Goal: Communication & Community: Share content

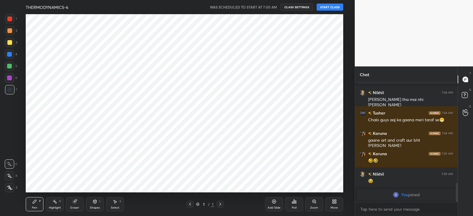
scroll to position [178, 331]
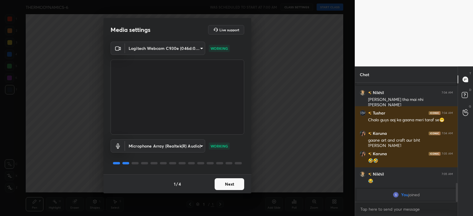
click at [222, 185] on button "Next" at bounding box center [229, 184] width 30 height 12
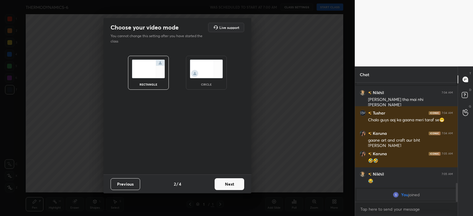
click at [226, 184] on button "Next" at bounding box center [229, 184] width 30 height 12
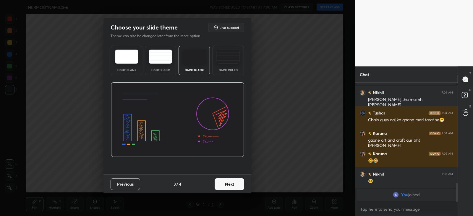
click at [236, 60] on img at bounding box center [227, 57] width 23 height 14
click at [229, 182] on button "Next" at bounding box center [229, 184] width 30 height 12
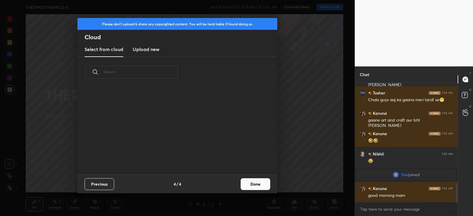
scroll to position [87, 190]
click at [251, 183] on button "Done" at bounding box center [255, 184] width 30 height 12
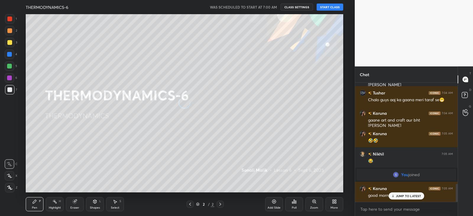
scroll to position [675, 0]
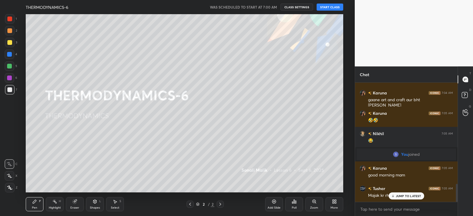
click at [326, 6] on button "START CLASS" at bounding box center [329, 7] width 27 height 7
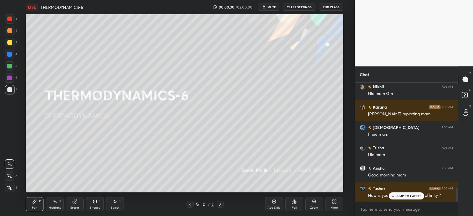
scroll to position [899, 0]
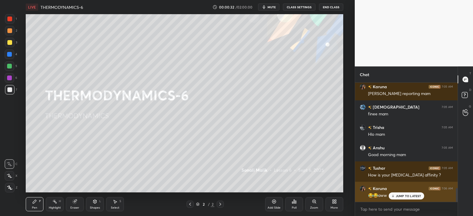
click at [397, 197] on p "JUMP TO LATEST" at bounding box center [408, 196] width 25 height 4
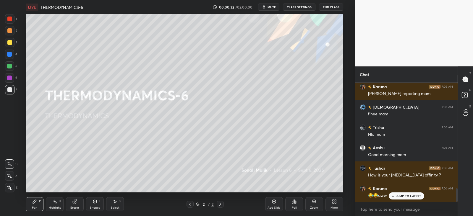
scroll to position [0, 0]
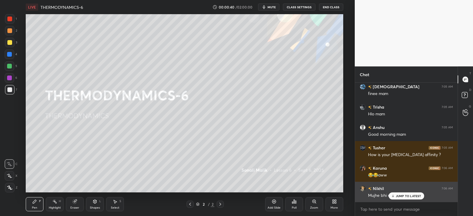
click at [392, 194] on div "JUMP TO LATEST" at bounding box center [405, 196] width 35 height 7
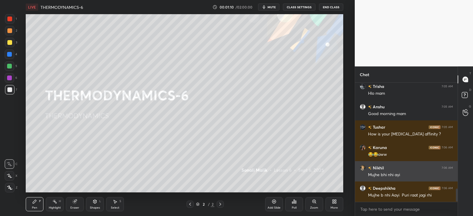
scroll to position [961, 0]
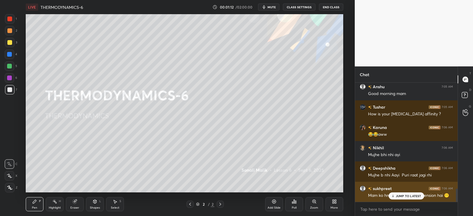
click at [403, 197] on p "JUMP TO LATEST" at bounding box center [408, 196] width 25 height 4
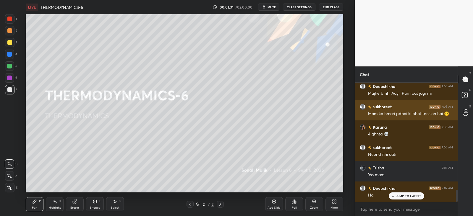
scroll to position [1062, 0]
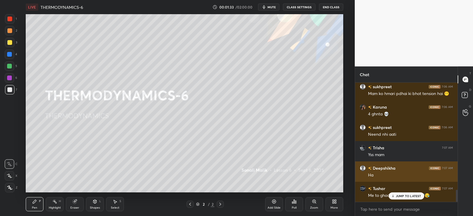
click at [396, 193] on div "JUMP TO LATEST" at bounding box center [405, 196] width 35 height 7
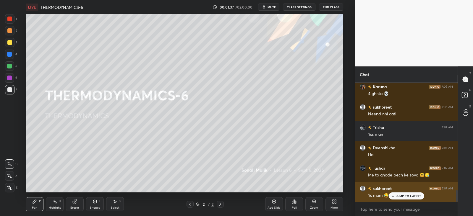
click at [400, 193] on div "JUMP TO LATEST" at bounding box center [405, 196] width 35 height 7
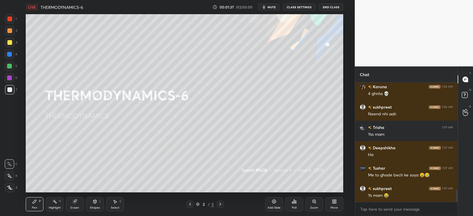
scroll to position [1103, 0]
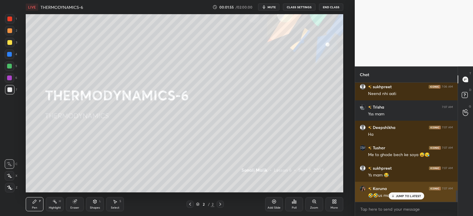
click at [400, 195] on p "JUMP TO LATEST" at bounding box center [408, 196] width 25 height 4
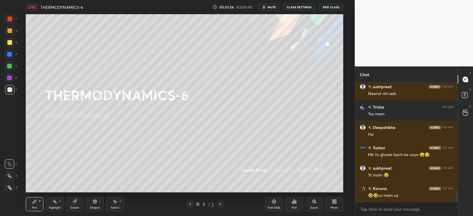
click at [336, 202] on icon at bounding box center [334, 202] width 1 height 1
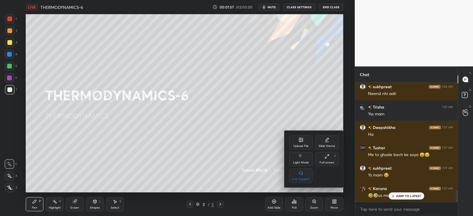
scroll to position [1124, 0]
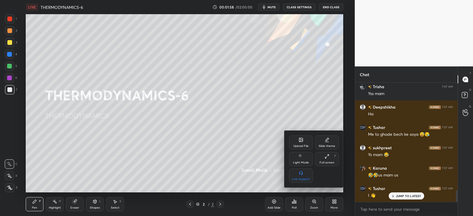
click at [305, 144] on div "Upload File" at bounding box center [301, 143] width 24 height 14
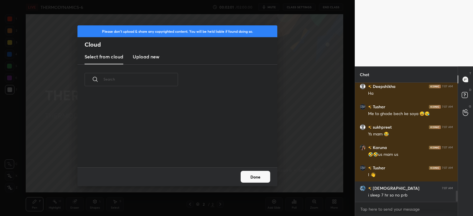
scroll to position [1164, 0]
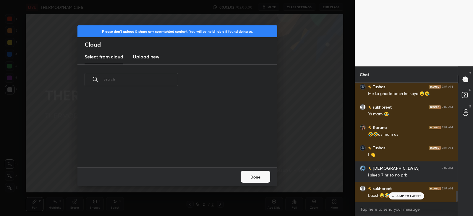
click at [149, 57] on h3 "Upload new" at bounding box center [146, 56] width 27 height 7
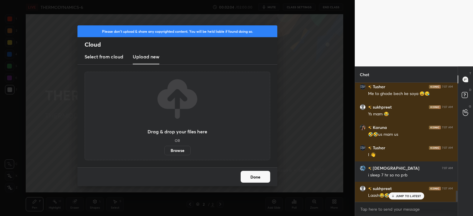
click at [178, 148] on label "Browse" at bounding box center [177, 150] width 26 height 9
click at [164, 148] on input "Browse" at bounding box center [164, 150] width 0 height 9
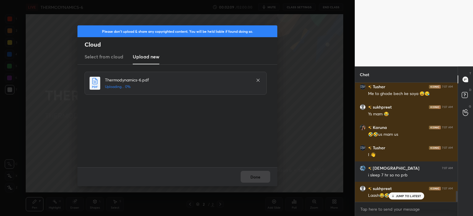
scroll to position [1185, 0]
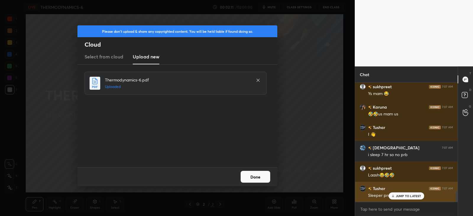
click at [398, 192] on div "Sleeper pro max" at bounding box center [410, 195] width 85 height 7
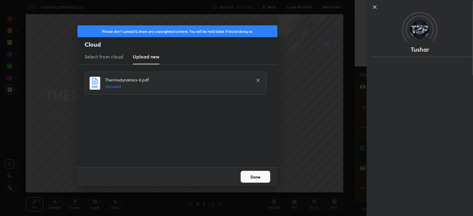
click at [352, 166] on div "Please don't upload & share any copyrighted content. You will be held liable if…" at bounding box center [177, 108] width 354 height 216
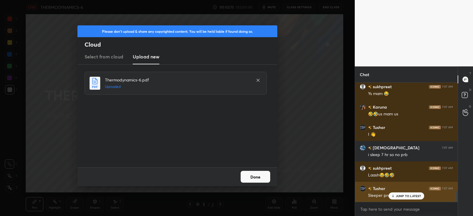
click at [394, 193] on div "JUMP TO LATEST" at bounding box center [405, 196] width 35 height 7
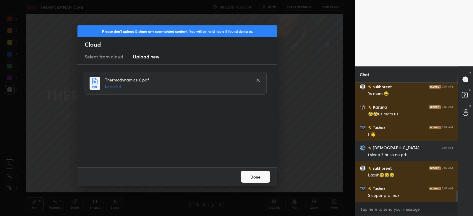
click at [252, 174] on button "Done" at bounding box center [255, 177] width 30 height 12
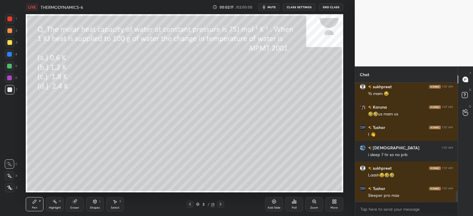
click at [191, 201] on div at bounding box center [189, 204] width 7 height 7
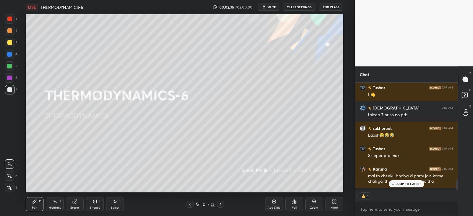
scroll to position [2, 2]
click at [407, 185] on div "Nikhil 7:06 AM Mujhe bhi nhi ayi Deepshikha 7:06 AM Mujhe b nhi Aayi Puri raat …" at bounding box center [406, 136] width 102 height 107
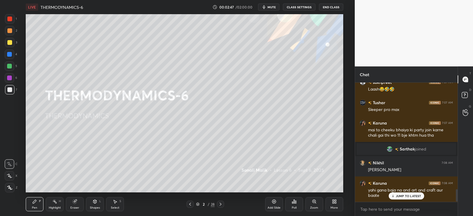
scroll to position [1005, 0]
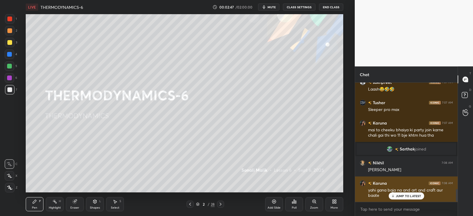
click at [400, 182] on div "Karuna 7:08 AM" at bounding box center [405, 183] width 93 height 6
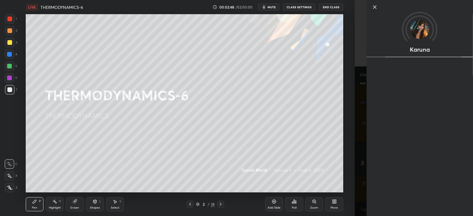
click at [351, 193] on div "1 2 3 4 5 6 7 C X Z C X Z E E Erase all H H LIVE THERMODYNAMICS-6 00:02:48 / 02…" at bounding box center [177, 108] width 354 height 216
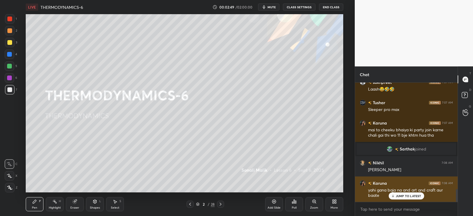
click at [396, 196] on p "JUMP TO LATEST" at bounding box center [408, 196] width 25 height 4
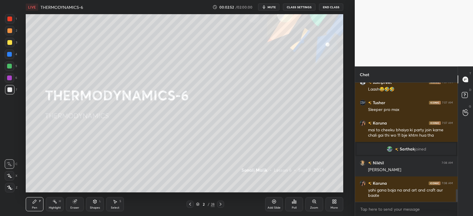
click at [221, 206] on icon at bounding box center [220, 204] width 5 height 5
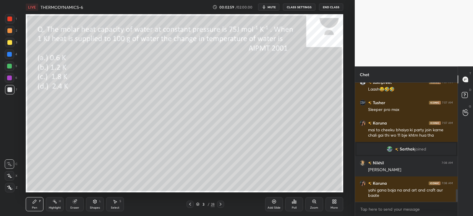
click at [11, 20] on div at bounding box center [9, 19] width 5 height 5
click at [12, 43] on div at bounding box center [9, 42] width 9 height 9
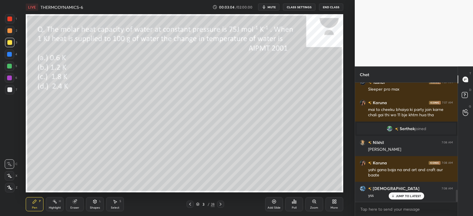
scroll to position [1046, 0]
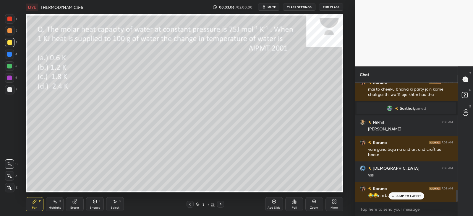
click at [400, 196] on p "JUMP TO LATEST" at bounding box center [408, 196] width 25 height 4
click at [297, 206] on div "Poll" at bounding box center [294, 204] width 18 height 14
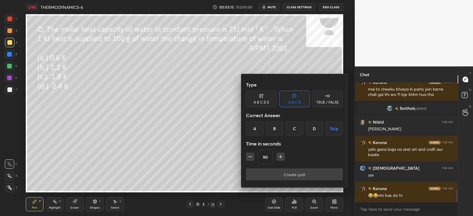
click at [312, 130] on div "D" at bounding box center [313, 128] width 17 height 14
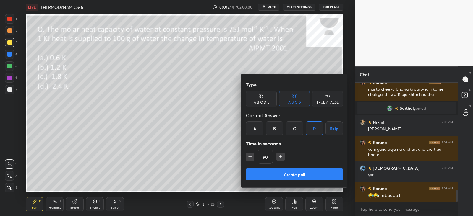
click at [285, 175] on button "Create poll" at bounding box center [294, 175] width 97 height 12
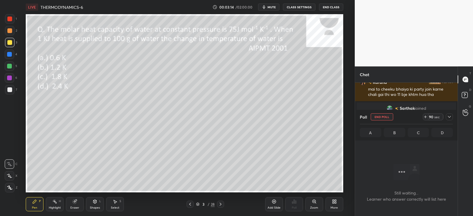
scroll to position [2, 2]
click at [448, 116] on icon at bounding box center [449, 117] width 5 height 5
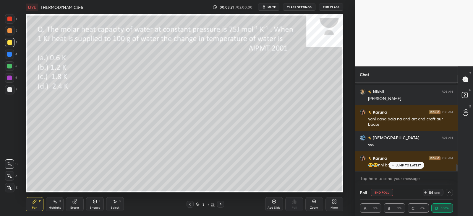
scroll to position [1076, 0]
click at [10, 31] on div at bounding box center [9, 30] width 5 height 5
click at [96, 209] on div "Shapes" at bounding box center [95, 207] width 10 height 3
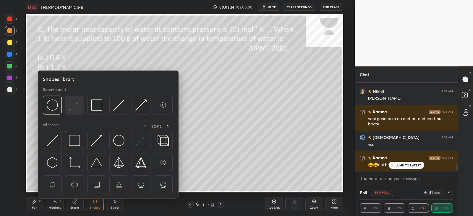
click at [79, 108] on img at bounding box center [74, 105] width 11 height 11
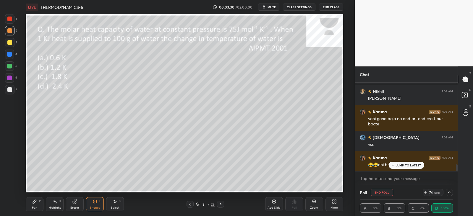
click at [35, 203] on icon at bounding box center [34, 201] width 5 height 5
click at [12, 184] on div at bounding box center [9, 187] width 9 height 9
click at [95, 207] on div "Shapes" at bounding box center [95, 207] width 10 height 3
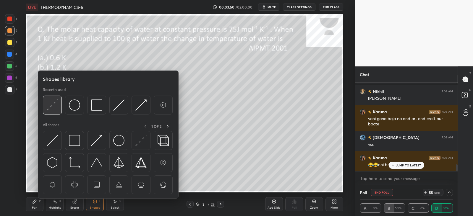
click at [56, 103] on img at bounding box center [52, 105] width 11 height 11
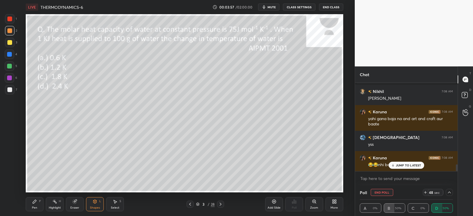
click at [37, 206] on div "Pen" at bounding box center [34, 207] width 5 height 3
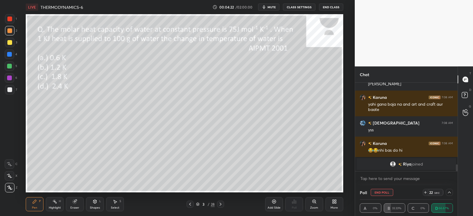
click at [9, 43] on div at bounding box center [9, 42] width 5 height 5
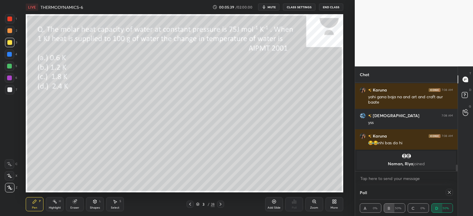
click at [74, 204] on div "Eraser" at bounding box center [75, 204] width 18 height 14
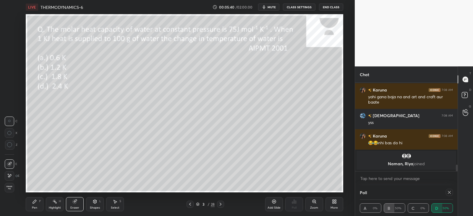
click at [97, 203] on icon at bounding box center [94, 201] width 5 height 5
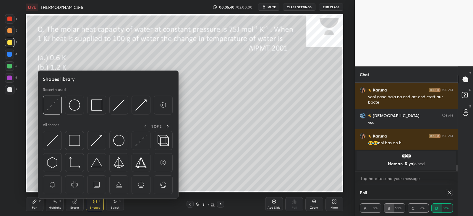
click at [112, 204] on div "Select S" at bounding box center [115, 204] width 18 height 14
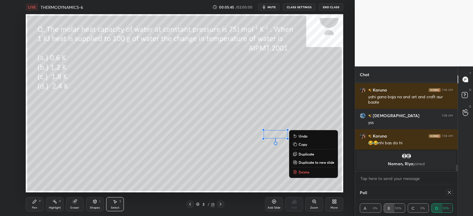
click at [38, 204] on div "Pen P" at bounding box center [35, 204] width 18 height 14
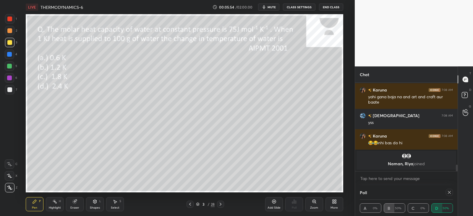
click at [71, 203] on div "Eraser" at bounding box center [75, 204] width 18 height 14
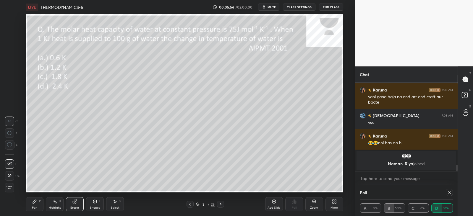
click at [37, 204] on icon at bounding box center [34, 201] width 5 height 5
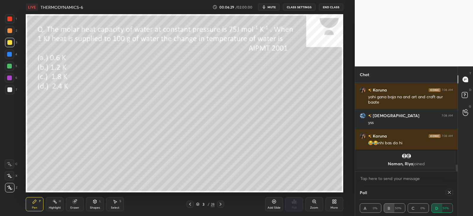
click at [221, 205] on icon at bounding box center [220, 204] width 5 height 5
click at [452, 194] on div at bounding box center [448, 192] width 7 height 7
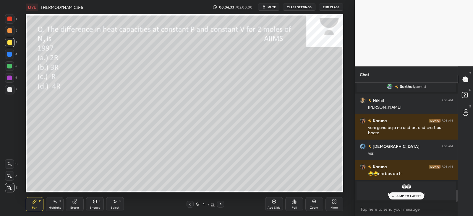
scroll to position [2, 2]
click at [292, 204] on icon at bounding box center [294, 201] width 5 height 5
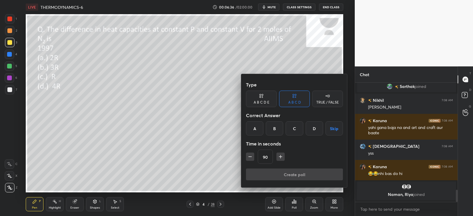
click at [255, 125] on div "A" at bounding box center [254, 128] width 17 height 14
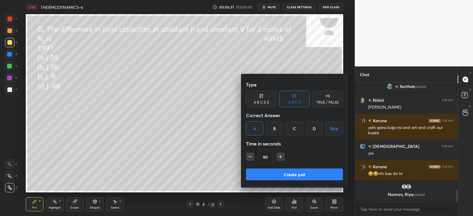
click at [290, 176] on button "Create poll" at bounding box center [294, 175] width 97 height 12
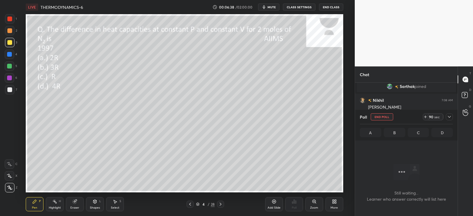
scroll to position [38, 100]
click at [451, 115] on icon at bounding box center [449, 117] width 5 height 5
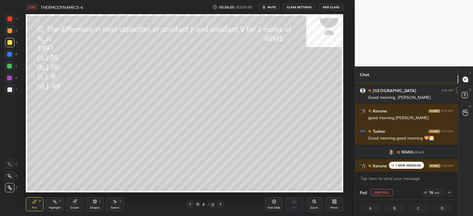
scroll to position [0, 2]
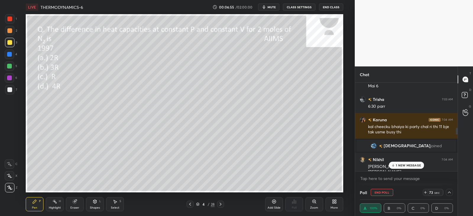
click at [401, 164] on p "1 NEW MESSAGE" at bounding box center [408, 166] width 25 height 4
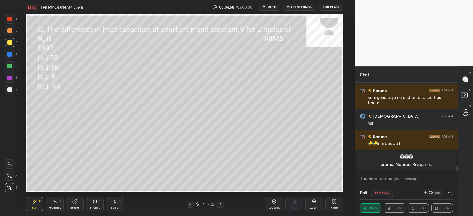
click at [17, 32] on div "1 2 3 4 5 6 7" at bounding box center [11, 55] width 12 height 83
click at [100, 204] on div "Shapes L" at bounding box center [95, 204] width 18 height 14
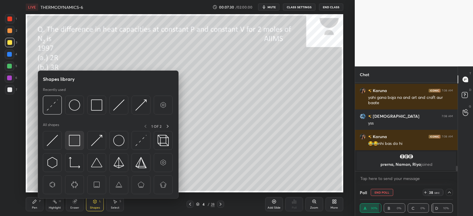
click at [73, 138] on img at bounding box center [74, 140] width 11 height 11
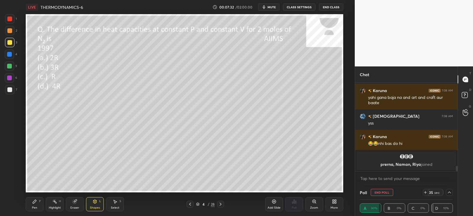
click at [38, 201] on div "Pen P" at bounding box center [35, 204] width 18 height 14
click at [220, 204] on icon at bounding box center [220, 204] width 5 height 5
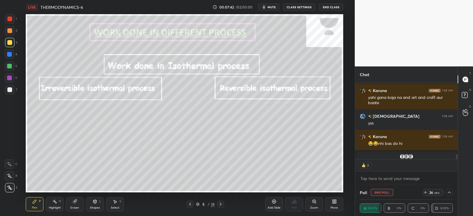
click at [190, 204] on icon at bounding box center [190, 204] width 5 height 5
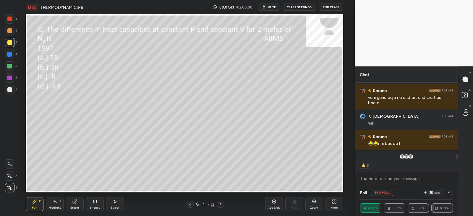
click at [274, 205] on div "Add Slide" at bounding box center [274, 204] width 18 height 14
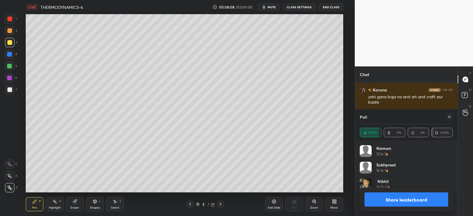
scroll to position [69, 91]
click at [448, 117] on icon at bounding box center [449, 117] width 5 height 5
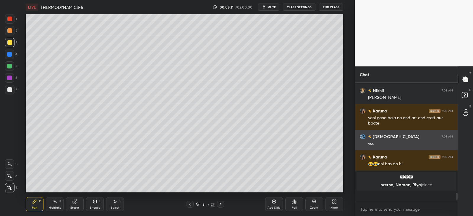
scroll to position [65, 100]
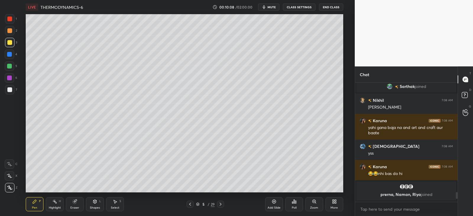
click at [10, 53] on div at bounding box center [9, 54] width 5 height 5
click at [75, 199] on icon at bounding box center [74, 201] width 5 height 5
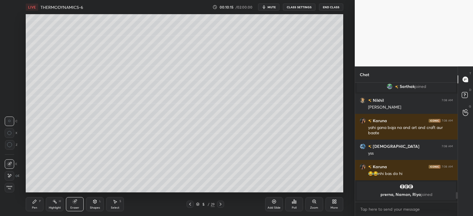
click at [35, 203] on icon at bounding box center [34, 201] width 5 height 5
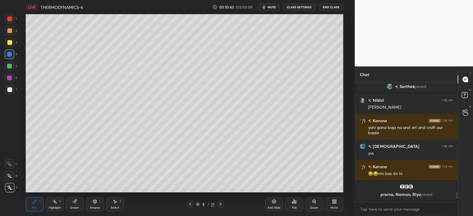
click at [9, 88] on div at bounding box center [9, 89] width 5 height 5
click at [300, 206] on div "Poll" at bounding box center [294, 204] width 18 height 14
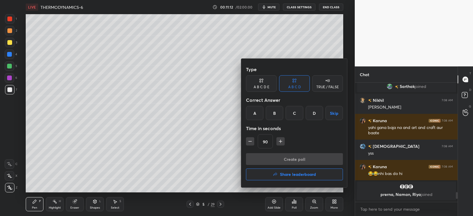
click at [316, 110] on div "D" at bounding box center [313, 113] width 17 height 14
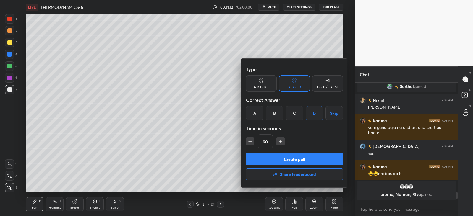
click at [299, 160] on button "Create poll" at bounding box center [294, 159] width 97 height 12
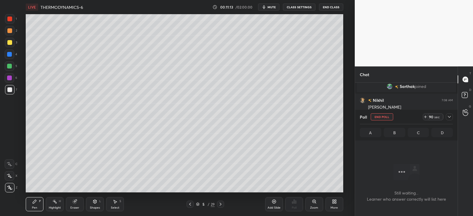
scroll to position [2, 2]
click at [450, 119] on icon at bounding box center [449, 117] width 5 height 5
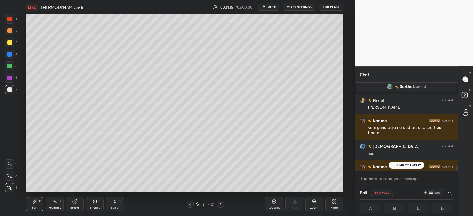
scroll to position [1364, 0]
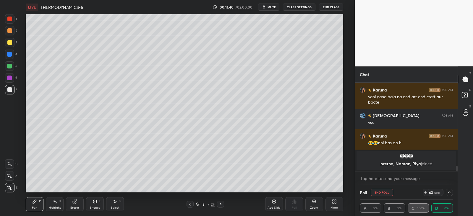
click at [447, 191] on icon at bounding box center [449, 192] width 5 height 5
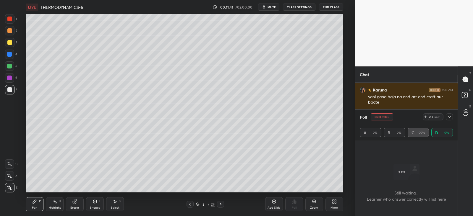
click at [450, 117] on icon at bounding box center [449, 117] width 5 height 5
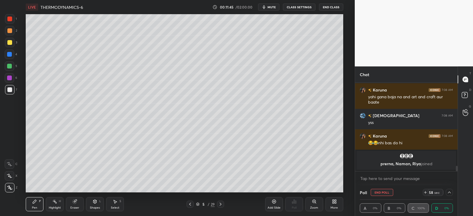
click at [11, 45] on div at bounding box center [9, 42] width 9 height 9
click at [14, 46] on div "3" at bounding box center [11, 42] width 12 height 9
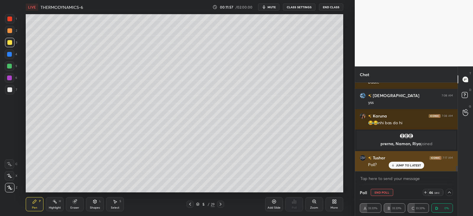
click at [399, 165] on p "JUMP TO LATEST" at bounding box center [408, 166] width 25 height 4
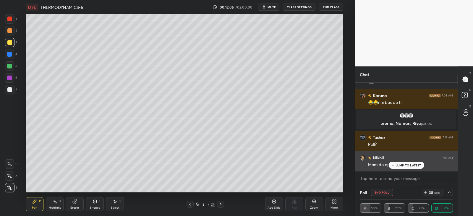
click at [400, 161] on div "Mam do opt same hai" at bounding box center [410, 164] width 85 height 7
click at [398, 167] on p "JUMP TO LATEST" at bounding box center [408, 166] width 25 height 4
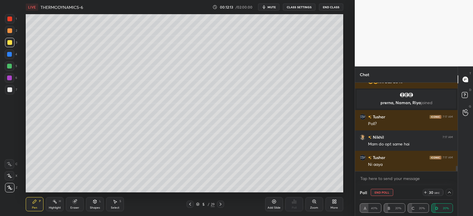
scroll to position [0, 2]
click at [76, 203] on icon at bounding box center [75, 202] width 4 height 4
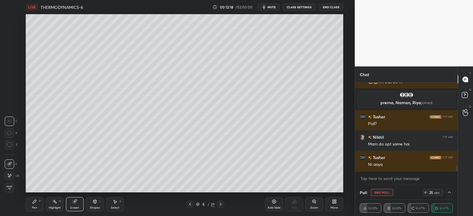
click at [32, 199] on div "Pen P" at bounding box center [35, 204] width 18 height 14
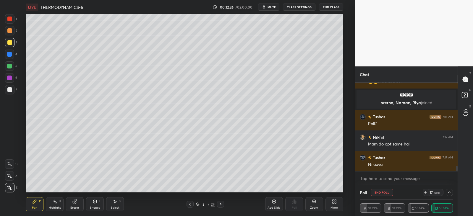
scroll to position [1431, 0]
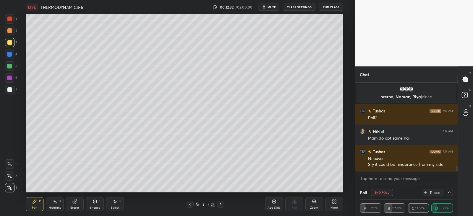
click at [11, 56] on div at bounding box center [9, 54] width 5 height 5
click at [103, 198] on div "Shapes L" at bounding box center [95, 204] width 18 height 14
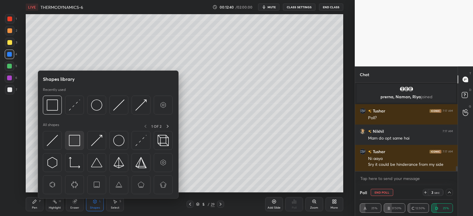
click at [74, 138] on img at bounding box center [74, 140] width 11 height 11
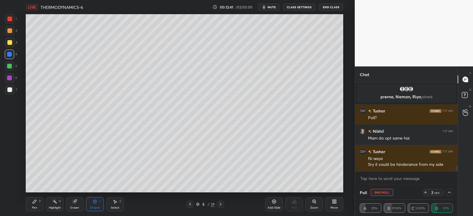
scroll to position [1451, 0]
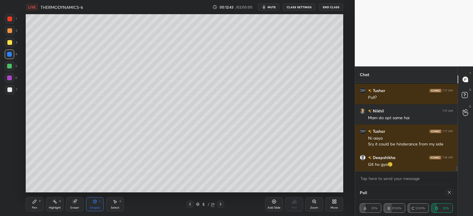
click at [35, 202] on icon at bounding box center [35, 202] width 4 height 4
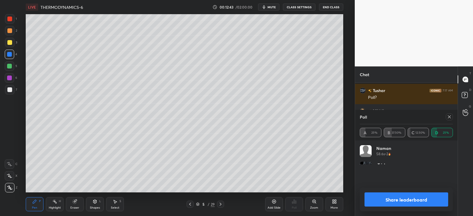
scroll to position [69, 91]
click at [450, 117] on icon at bounding box center [449, 117] width 5 height 5
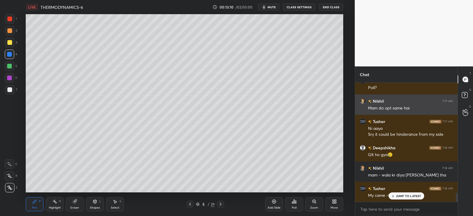
scroll to position [1482, 0]
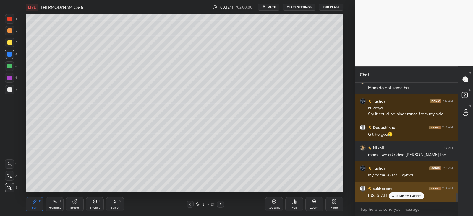
click at [393, 194] on icon at bounding box center [392, 196] width 4 height 4
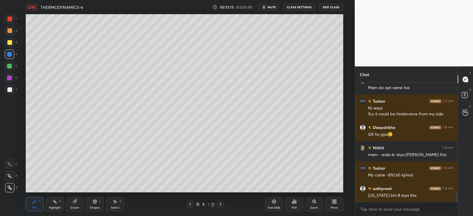
click at [10, 41] on div at bounding box center [9, 42] width 5 height 5
click at [56, 203] on rect at bounding box center [55, 202] width 3 height 3
click at [8, 187] on icon at bounding box center [9, 187] width 5 height 5
click at [34, 202] on icon at bounding box center [35, 202] width 4 height 4
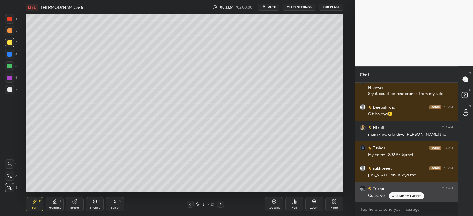
click at [394, 195] on icon at bounding box center [392, 196] width 4 height 4
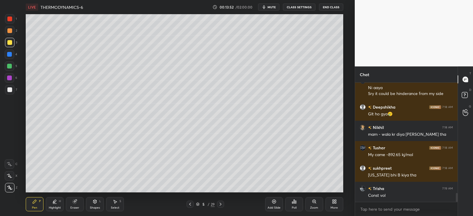
click at [12, 92] on div at bounding box center [9, 89] width 9 height 9
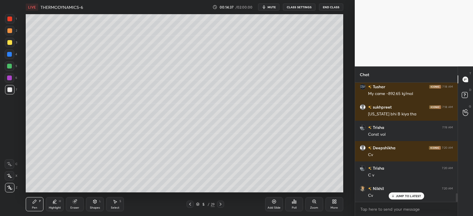
scroll to position [1584, 0]
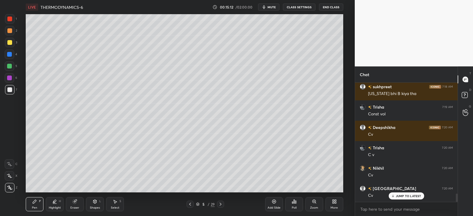
click at [72, 201] on div "Eraser" at bounding box center [75, 204] width 18 height 14
click at [34, 201] on icon at bounding box center [35, 202] width 4 height 4
click at [93, 201] on icon at bounding box center [94, 202] width 3 height 4
click at [35, 204] on icon at bounding box center [34, 201] width 5 height 5
click at [72, 203] on icon at bounding box center [74, 201] width 5 height 5
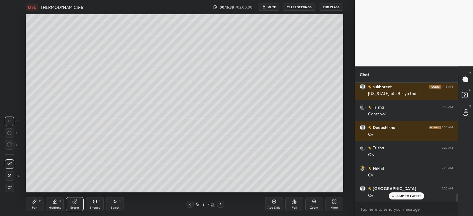
click at [35, 203] on icon at bounding box center [34, 201] width 5 height 5
click at [46, 201] on div "Highlight H" at bounding box center [55, 204] width 18 height 14
click at [34, 204] on icon at bounding box center [34, 201] width 5 height 5
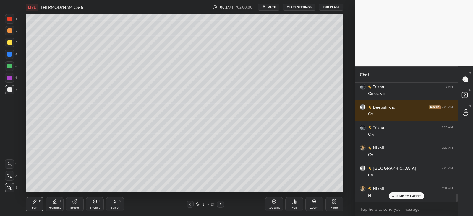
click at [78, 204] on div "Eraser" at bounding box center [75, 204] width 18 height 14
click at [35, 201] on icon at bounding box center [35, 202] width 4 height 4
click at [398, 184] on p "JUMP TO LATEST" at bounding box center [408, 184] width 25 height 4
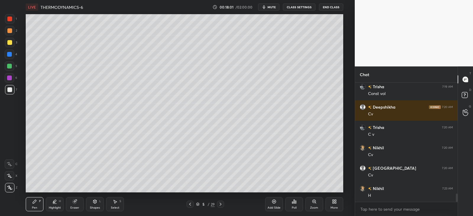
click at [8, 66] on div at bounding box center [9, 66] width 5 height 5
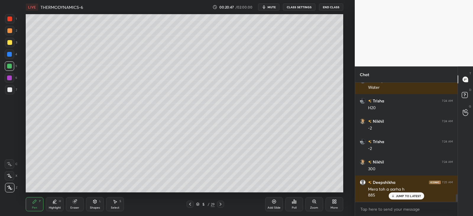
scroll to position [1773, 0]
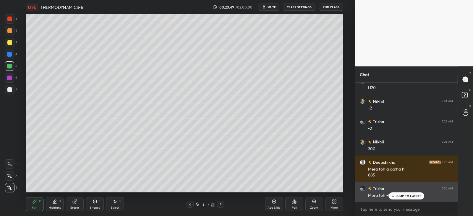
click at [396, 197] on p "JUMP TO LATEST" at bounding box center [408, 196] width 25 height 4
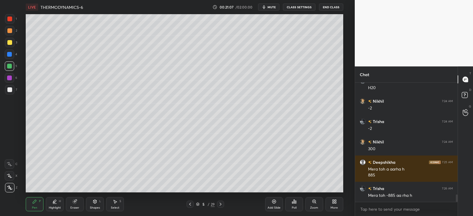
scroll to position [1793, 0]
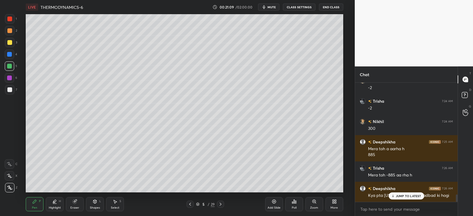
click at [394, 196] on icon at bounding box center [392, 196] width 4 height 4
click at [8, 29] on div at bounding box center [9, 30] width 5 height 5
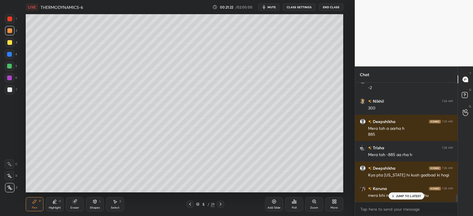
click at [398, 193] on div "Trisha 7:19 AM Const vol Deepshikha 7:20 AM Cv Trisha 7:20 AM C v Nikhil 7:20 A…" at bounding box center [406, 142] width 102 height 119
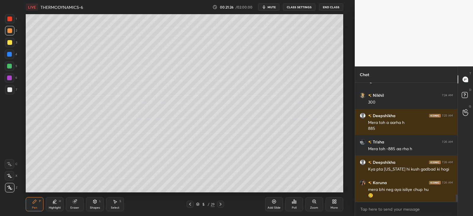
scroll to position [1840, 0]
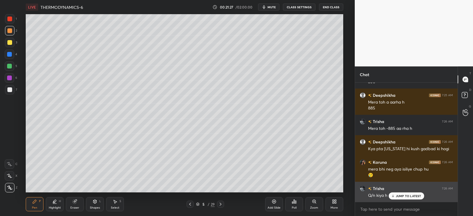
click at [397, 197] on p "JUMP TO LATEST" at bounding box center [408, 196] width 25 height 4
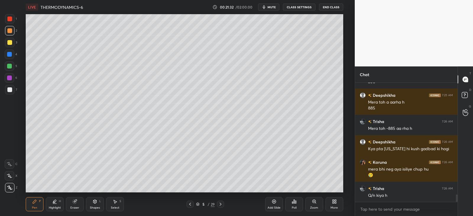
scroll to position [1861, 0]
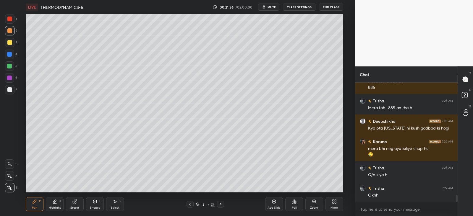
click at [219, 205] on icon at bounding box center [220, 204] width 5 height 5
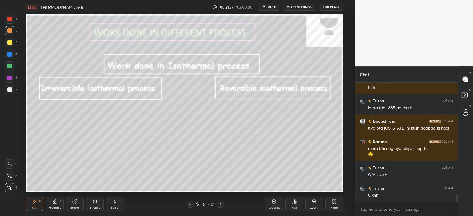
click at [95, 203] on icon at bounding box center [94, 202] width 3 height 4
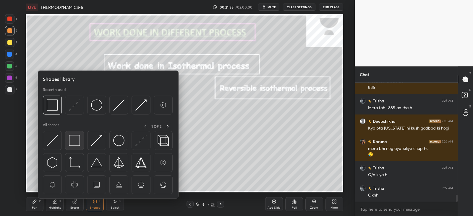
click at [78, 140] on img at bounding box center [74, 140] width 11 height 11
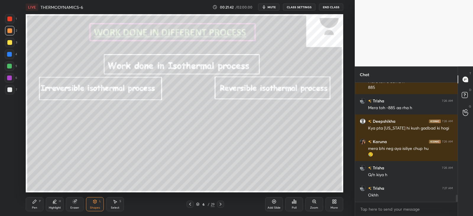
click at [97, 201] on icon at bounding box center [94, 201] width 5 height 5
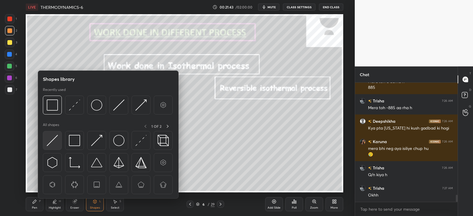
click at [49, 137] on img at bounding box center [52, 140] width 11 height 11
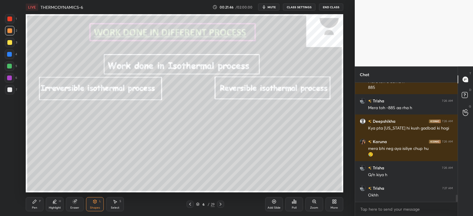
click at [35, 200] on icon at bounding box center [35, 202] width 4 height 4
click at [75, 203] on icon at bounding box center [75, 202] width 4 height 4
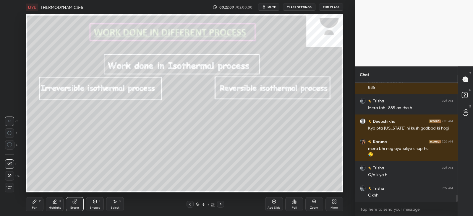
click at [68, 204] on div "Eraser" at bounding box center [75, 204] width 18 height 14
click at [95, 201] on icon at bounding box center [94, 202] width 3 height 4
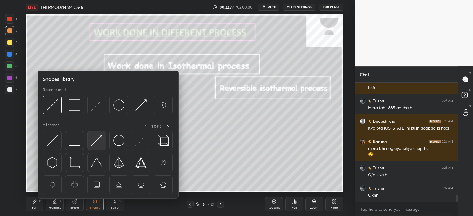
click at [95, 141] on img at bounding box center [96, 140] width 11 height 11
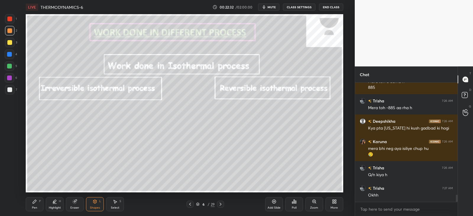
click at [41, 201] on div "Pen P" at bounding box center [35, 204] width 18 height 14
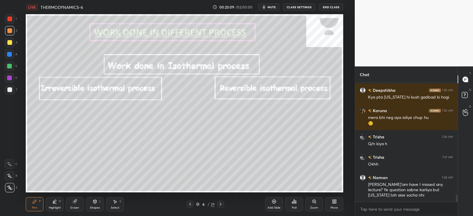
click at [191, 206] on icon at bounding box center [190, 204] width 5 height 5
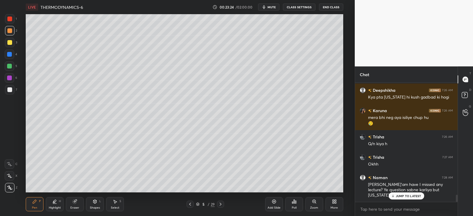
scroll to position [1912, 0]
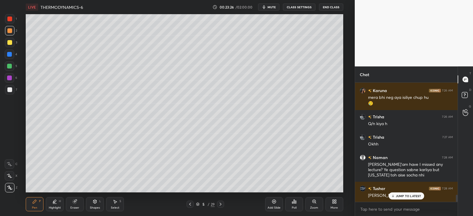
click at [392, 197] on icon at bounding box center [392, 196] width 4 height 4
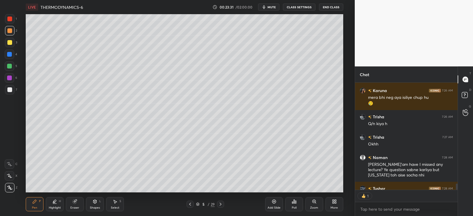
scroll to position [105, 100]
click at [395, 185] on div "JUMP TO LATEST" at bounding box center [405, 183] width 35 height 7
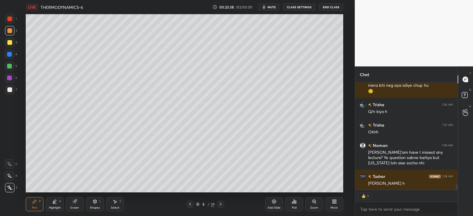
click at [221, 205] on icon at bounding box center [220, 204] width 5 height 5
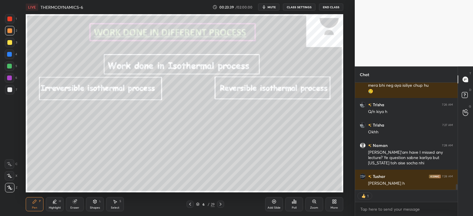
click at [192, 203] on div at bounding box center [189, 204] width 7 height 7
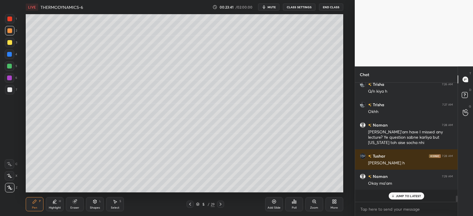
scroll to position [1932, 0]
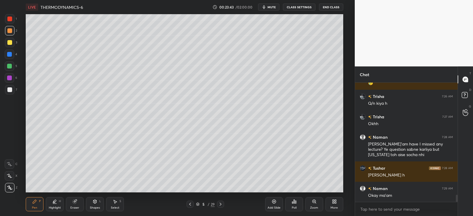
click at [220, 204] on icon at bounding box center [220, 204] width 5 height 5
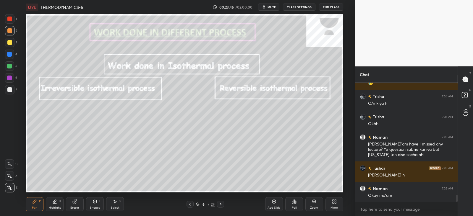
scroll to position [1952, 0]
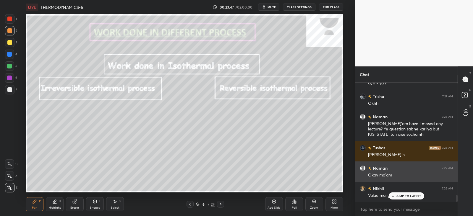
click at [394, 197] on icon at bounding box center [392, 196] width 4 height 4
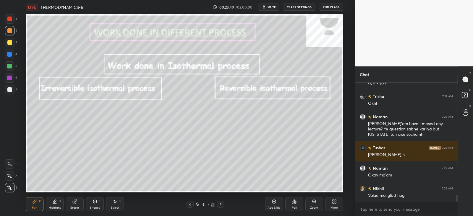
click at [191, 204] on icon at bounding box center [190, 204] width 5 height 5
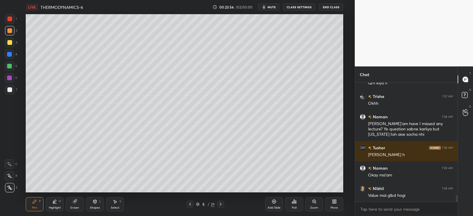
click at [222, 203] on icon at bounding box center [220, 204] width 5 height 5
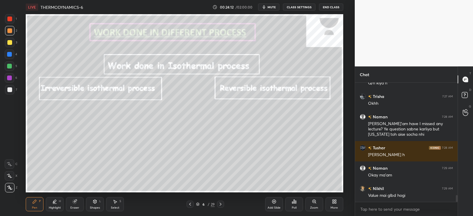
click at [223, 204] on div at bounding box center [220, 204] width 7 height 7
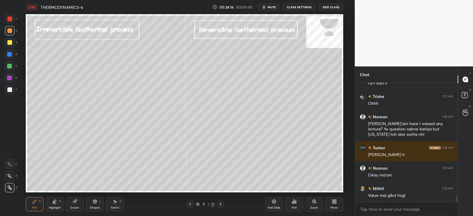
click at [11, 41] on div at bounding box center [9, 42] width 5 height 5
click at [10, 40] on div at bounding box center [9, 42] width 5 height 5
click at [89, 202] on div "Shapes L" at bounding box center [95, 204] width 18 height 14
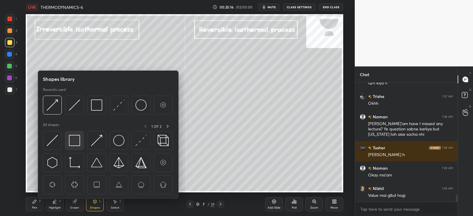
click at [78, 134] on div at bounding box center [74, 140] width 19 height 19
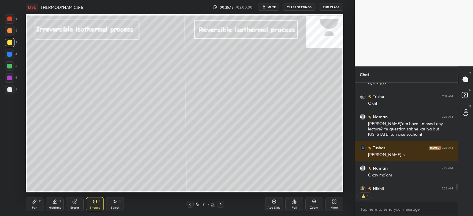
scroll to position [2, 2]
click at [28, 198] on div "Pen P" at bounding box center [35, 204] width 18 height 14
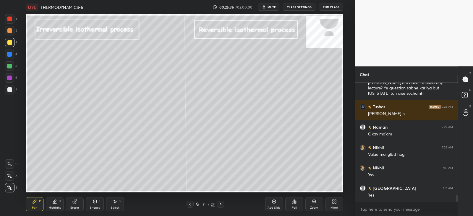
scroll to position [2014, 0]
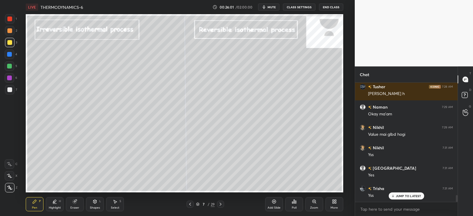
click at [11, 66] on div at bounding box center [9, 66] width 5 height 5
click at [221, 207] on div at bounding box center [220, 204] width 7 height 7
click at [191, 206] on icon at bounding box center [190, 204] width 5 height 5
click at [220, 203] on icon at bounding box center [220, 204] width 5 height 5
click at [98, 202] on div "Shapes L" at bounding box center [95, 204] width 18 height 14
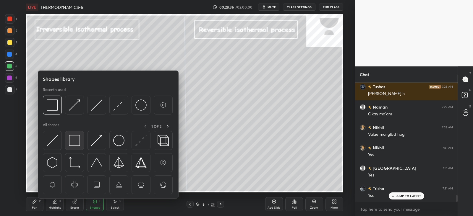
click at [72, 138] on img at bounding box center [74, 140] width 11 height 11
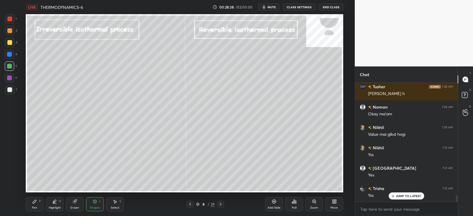
click at [33, 201] on icon at bounding box center [34, 201] width 5 height 5
click at [9, 65] on div at bounding box center [9, 66] width 5 height 5
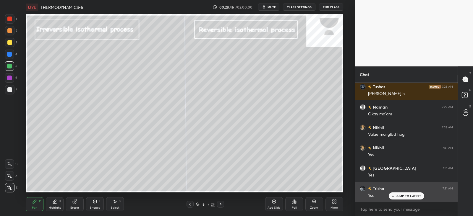
click at [397, 198] on div "JUMP TO LATEST" at bounding box center [405, 196] width 35 height 7
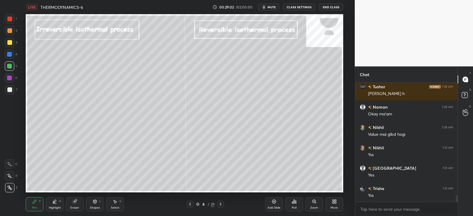
click at [194, 206] on div "8 / 29" at bounding box center [205, 204] width 38 height 7
click at [190, 205] on icon at bounding box center [190, 204] width 2 height 3
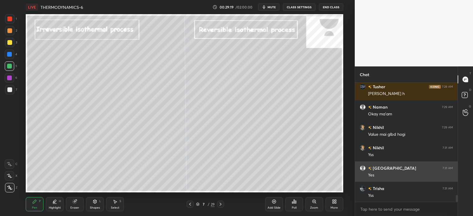
scroll to position [2034, 0]
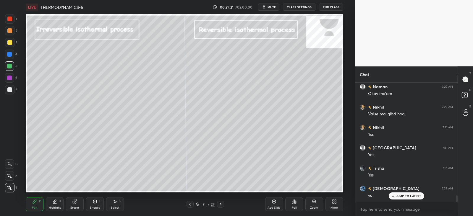
click at [404, 195] on p "JUMP TO LATEST" at bounding box center [408, 196] width 25 height 4
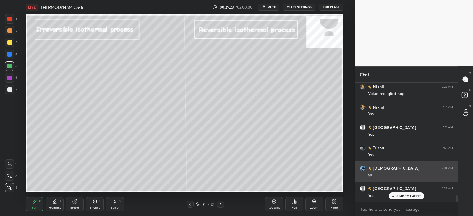
scroll to position [2075, 0]
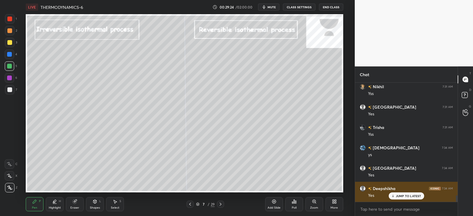
click at [401, 194] on div "JUMP TO LATEST" at bounding box center [405, 196] width 35 height 7
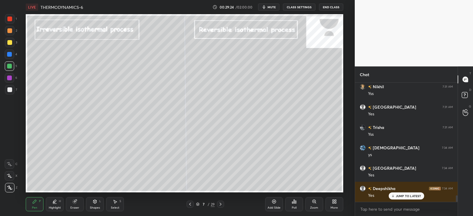
scroll to position [2115, 0]
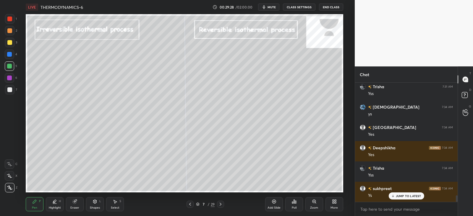
click at [402, 196] on p "JUMP TO LATEST" at bounding box center [408, 196] width 25 height 4
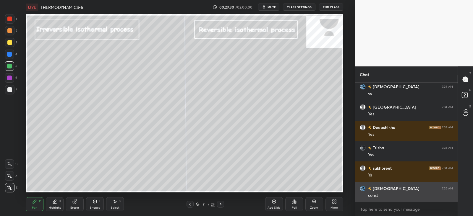
scroll to position [2156, 0]
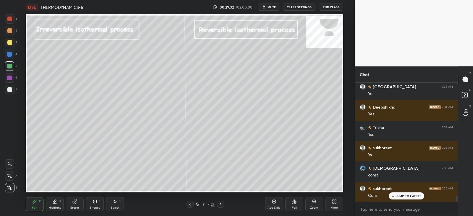
click at [12, 42] on div at bounding box center [9, 42] width 5 height 5
click at [11, 51] on div at bounding box center [9, 54] width 9 height 9
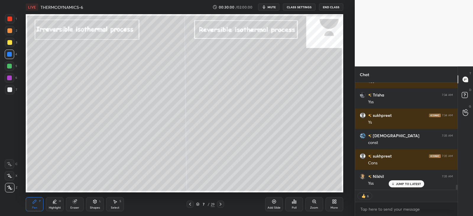
scroll to position [2209, 0]
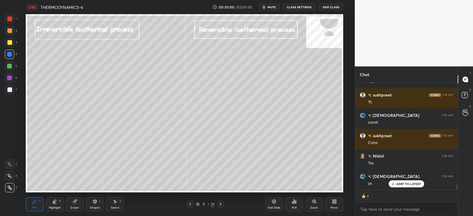
click at [66, 203] on div "Pen P Highlight H Eraser Shapes L Select S" at bounding box center [86, 204] width 120 height 14
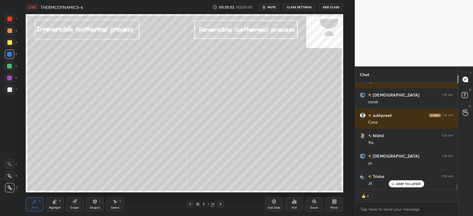
click at [71, 202] on div "Eraser" at bounding box center [75, 204] width 18 height 14
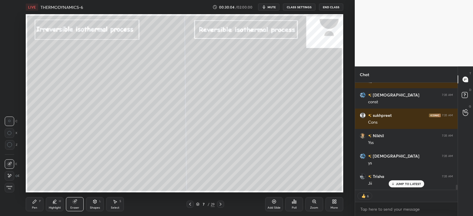
click at [35, 201] on icon at bounding box center [35, 202] width 4 height 4
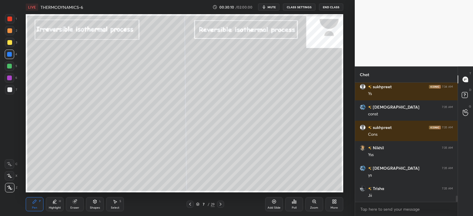
scroll to position [2217, 0]
click at [191, 204] on icon at bounding box center [190, 204] width 5 height 5
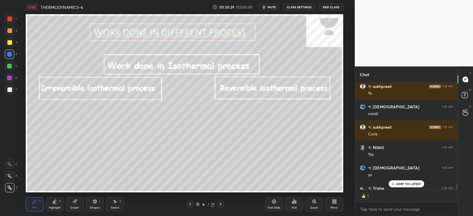
scroll to position [105, 100]
click at [94, 204] on icon at bounding box center [94, 201] width 5 height 5
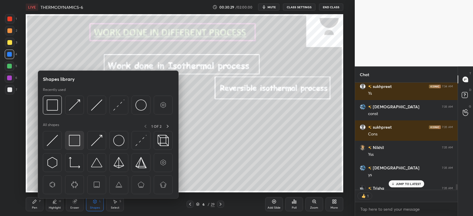
click at [81, 139] on div at bounding box center [74, 140] width 19 height 19
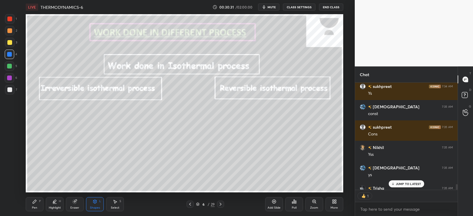
click at [38, 201] on div "Pen P" at bounding box center [35, 204] width 18 height 14
click at [395, 185] on div "JUMP TO LATEST" at bounding box center [405, 183] width 35 height 7
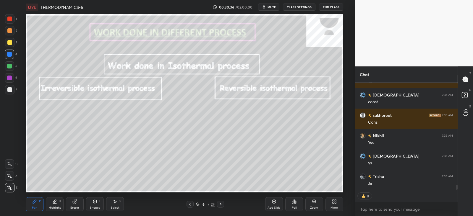
click at [222, 204] on icon at bounding box center [220, 204] width 5 height 5
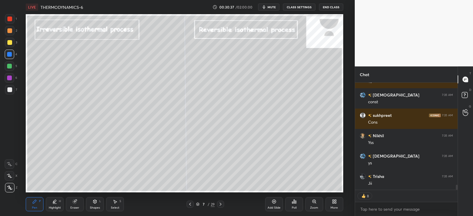
scroll to position [2250, 0]
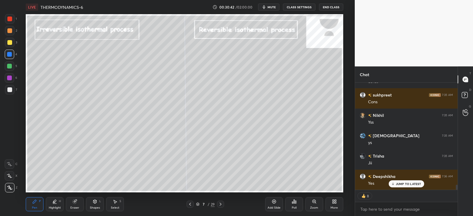
click at [191, 206] on icon at bounding box center [190, 204] width 2 height 3
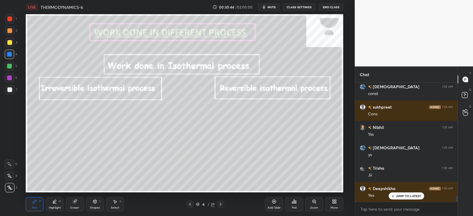
scroll to position [2, 2]
click at [219, 205] on icon at bounding box center [220, 204] width 5 height 5
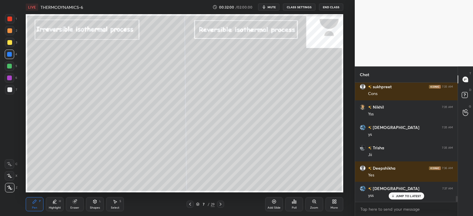
scroll to position [2279, 0]
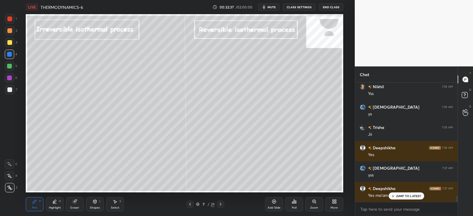
click at [219, 204] on icon at bounding box center [220, 204] width 5 height 5
click at [193, 203] on div "8 / 29" at bounding box center [205, 204] width 38 height 7
click at [190, 203] on icon at bounding box center [190, 204] width 2 height 3
click at [222, 204] on icon at bounding box center [220, 204] width 5 height 5
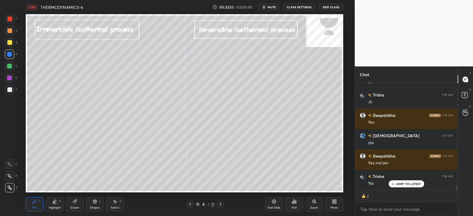
scroll to position [117, 100]
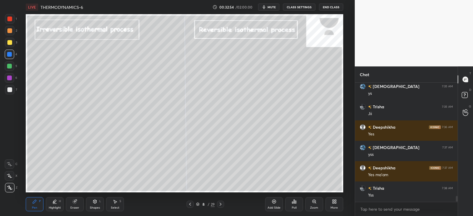
click at [189, 204] on icon at bounding box center [190, 204] width 5 height 5
click at [220, 204] on icon at bounding box center [220, 204] width 5 height 5
click at [186, 203] on div "8 / 29" at bounding box center [205, 204] width 120 height 7
click at [190, 203] on icon at bounding box center [190, 204] width 2 height 3
click at [219, 205] on icon at bounding box center [220, 204] width 5 height 5
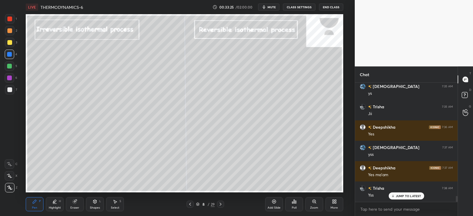
scroll to position [2319, 0]
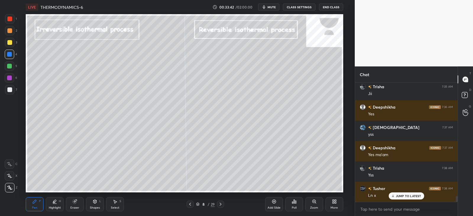
click at [75, 204] on icon at bounding box center [75, 202] width 4 height 4
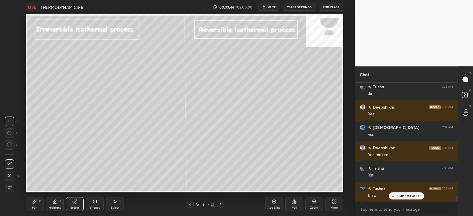
click at [37, 205] on div "Pen P" at bounding box center [35, 204] width 18 height 14
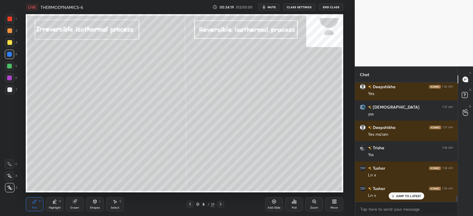
scroll to position [2360, 0]
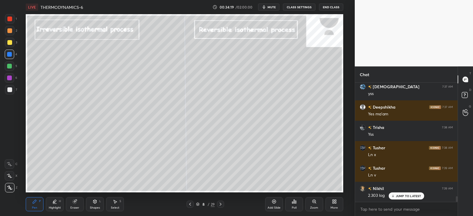
click at [275, 205] on div "Add Slide" at bounding box center [274, 204] width 18 height 14
click at [74, 203] on icon at bounding box center [75, 202] width 4 height 4
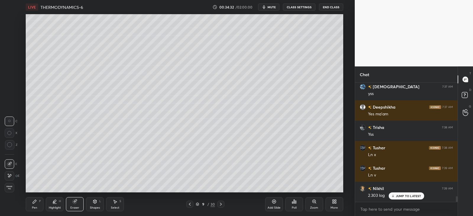
click at [33, 201] on icon at bounding box center [34, 201] width 5 height 5
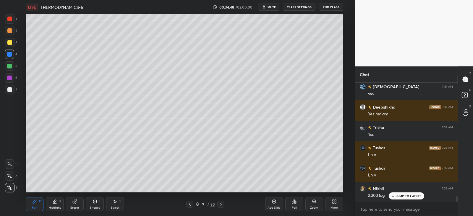
click at [72, 204] on div "Eraser" at bounding box center [75, 204] width 18 height 14
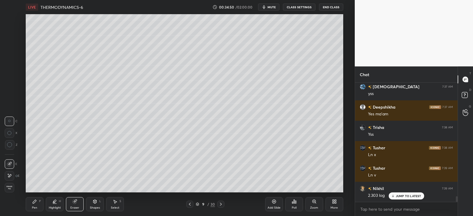
click at [39, 204] on div "Pen P" at bounding box center [35, 204] width 18 height 14
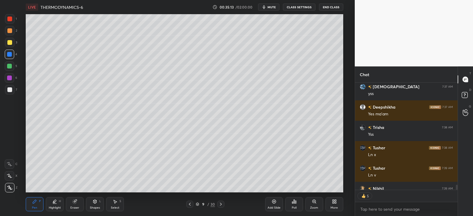
scroll to position [2372, 0]
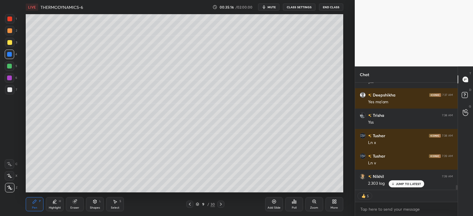
click at [191, 204] on icon at bounding box center [189, 204] width 5 height 5
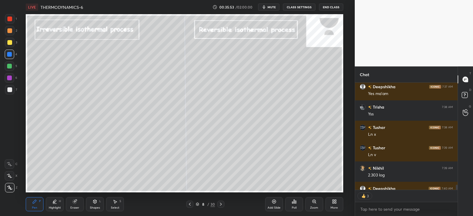
scroll to position [117, 100]
click at [92, 203] on div "Shapes L" at bounding box center [95, 204] width 18 height 14
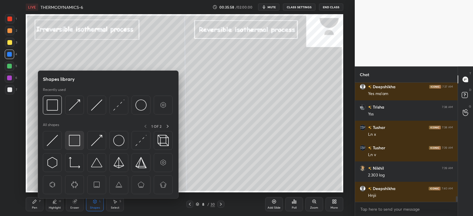
click at [79, 137] on img at bounding box center [74, 140] width 11 height 11
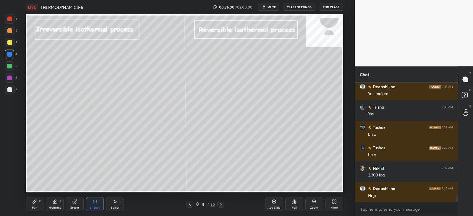
click at [36, 200] on icon at bounding box center [34, 201] width 5 height 5
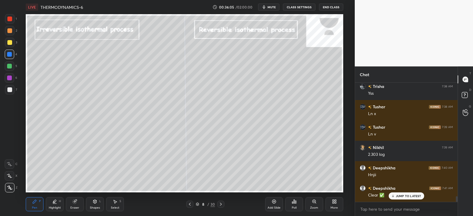
scroll to position [2421, 0]
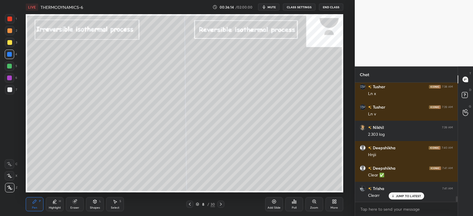
click at [222, 204] on icon at bounding box center [220, 204] width 5 height 5
click at [222, 205] on icon at bounding box center [220, 204] width 5 height 5
click at [186, 203] on div at bounding box center [189, 204] width 7 height 7
click at [274, 201] on icon at bounding box center [273, 201] width 5 height 5
click at [97, 203] on icon at bounding box center [94, 201] width 5 height 5
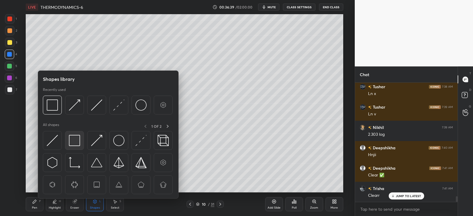
click at [74, 139] on img at bounding box center [74, 140] width 11 height 11
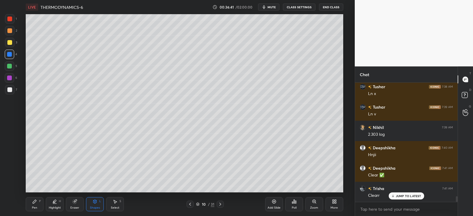
click at [36, 196] on div "Pen P Highlight H Eraser Shapes L Select S 10 / 31 Add Slide Poll Zoom More" at bounding box center [184, 205] width 317 height 24
click at [35, 199] on div "Pen P" at bounding box center [35, 204] width 18 height 14
click at [9, 41] on div at bounding box center [9, 42] width 5 height 5
click at [93, 203] on icon at bounding box center [94, 201] width 5 height 5
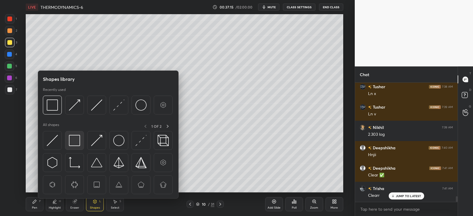
click at [78, 141] on img at bounding box center [74, 140] width 11 height 11
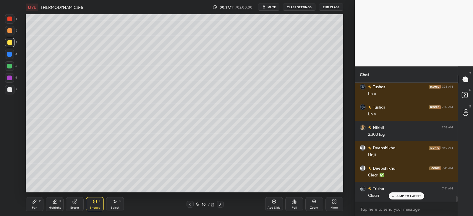
click at [32, 203] on icon at bounding box center [34, 201] width 5 height 5
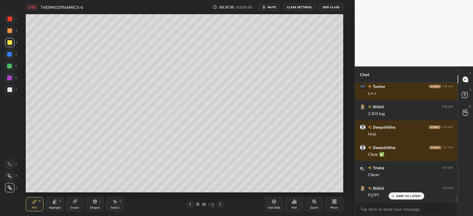
scroll to position [2442, 0]
click at [101, 204] on div "Shapes L" at bounding box center [95, 204] width 18 height 14
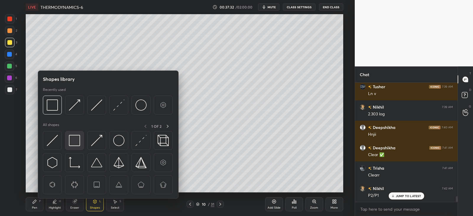
click at [72, 139] on img at bounding box center [74, 140] width 11 height 11
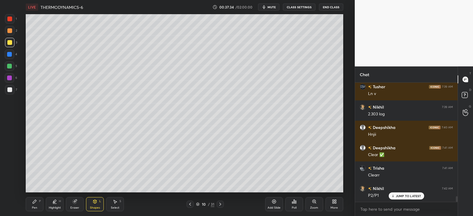
scroll to position [2462, 0]
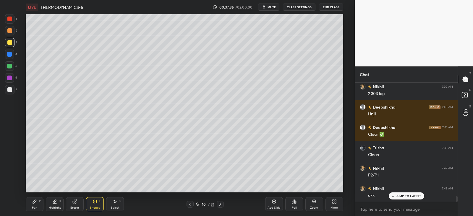
click at [33, 203] on icon at bounding box center [35, 202] width 4 height 4
click at [192, 204] on div at bounding box center [189, 204] width 7 height 7
click at [190, 204] on icon at bounding box center [190, 204] width 5 height 5
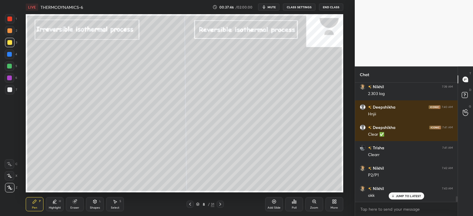
click at [217, 204] on div at bounding box center [220, 204] width 7 height 7
click at [218, 204] on icon at bounding box center [220, 204] width 5 height 5
click at [99, 204] on div "Shapes L" at bounding box center [95, 204] width 18 height 14
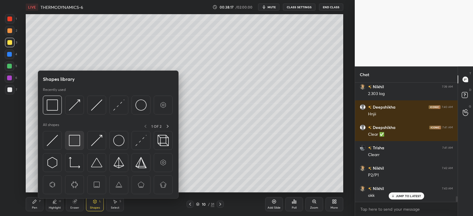
click at [76, 141] on img at bounding box center [74, 140] width 11 height 11
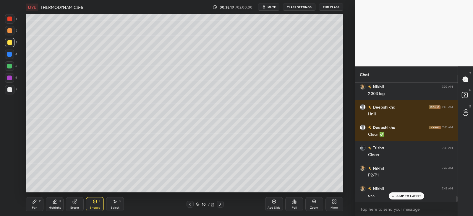
click at [43, 203] on div "Pen P" at bounding box center [35, 204] width 18 height 14
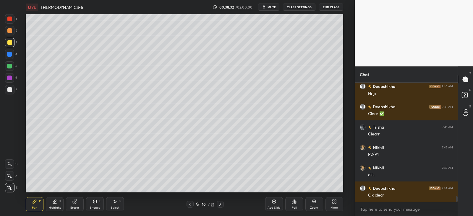
click at [220, 204] on icon at bounding box center [220, 204] width 2 height 3
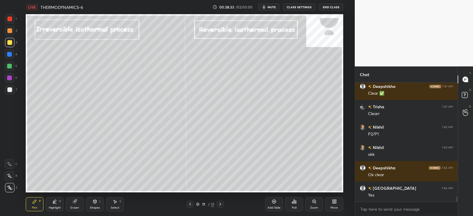
click at [220, 205] on icon at bounding box center [220, 204] width 2 height 3
click at [190, 204] on icon at bounding box center [190, 204] width 5 height 5
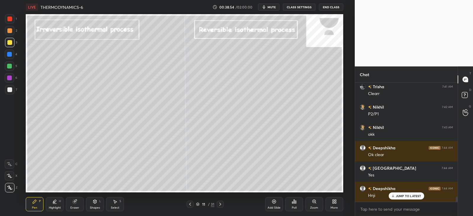
scroll to position [2543, 0]
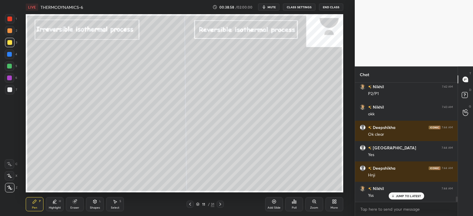
click at [10, 41] on div at bounding box center [9, 42] width 5 height 5
click at [95, 203] on icon at bounding box center [95, 202] width 0 height 2
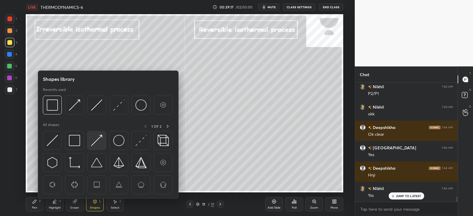
click at [97, 141] on img at bounding box center [96, 140] width 11 height 11
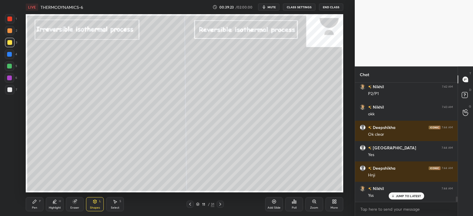
click at [36, 203] on icon at bounding box center [34, 201] width 5 height 5
click at [12, 54] on div at bounding box center [9, 54] width 9 height 9
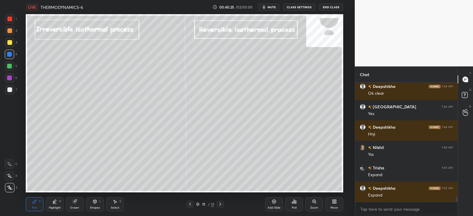
scroll to position [2590, 0]
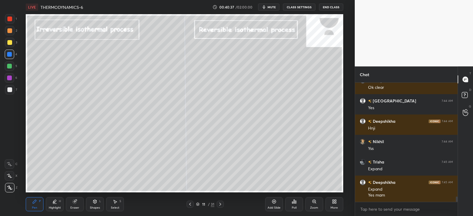
click at [93, 209] on div "Shapes" at bounding box center [95, 207] width 10 height 3
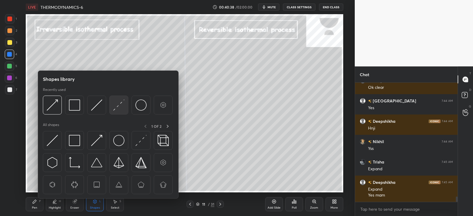
click at [120, 105] on img at bounding box center [118, 105] width 11 height 11
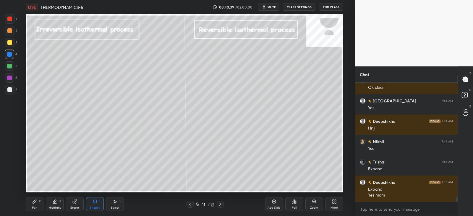
click at [10, 40] on div at bounding box center [9, 42] width 5 height 5
click at [38, 201] on div "Pen P" at bounding box center [35, 204] width 18 height 14
click at [58, 201] on div "Highlight H" at bounding box center [55, 204] width 18 height 14
click at [13, 178] on div at bounding box center [9, 175] width 9 height 9
click at [75, 204] on div "Eraser" at bounding box center [75, 204] width 18 height 14
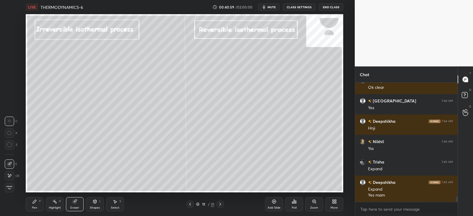
click at [9, 173] on icon at bounding box center [9, 175] width 5 height 5
click at [54, 204] on icon at bounding box center [54, 201] width 5 height 5
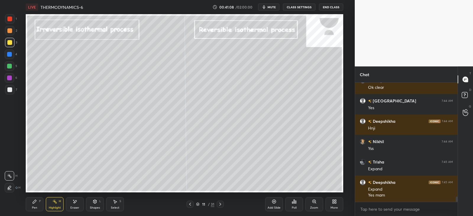
click at [34, 201] on icon at bounding box center [35, 202] width 4 height 4
click at [78, 203] on div "Eraser" at bounding box center [75, 204] width 18 height 14
click at [94, 203] on icon at bounding box center [94, 202] width 3 height 4
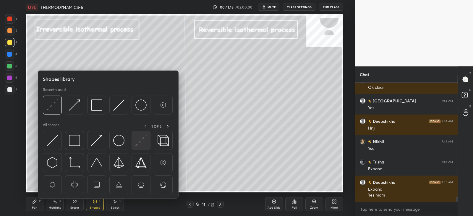
click at [142, 138] on img at bounding box center [140, 140] width 11 height 11
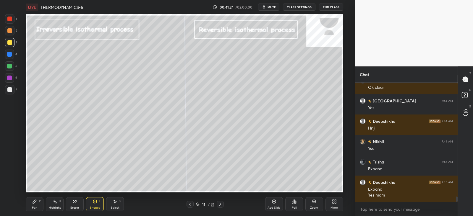
click at [35, 202] on icon at bounding box center [35, 202] width 4 height 4
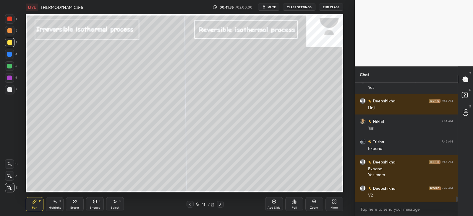
click at [93, 204] on div "Shapes L" at bounding box center [95, 204] width 18 height 14
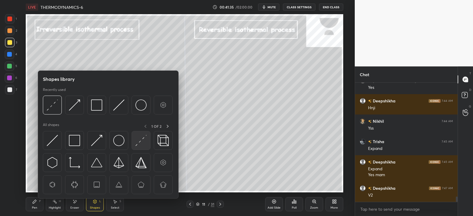
click at [144, 143] on img at bounding box center [140, 140] width 11 height 11
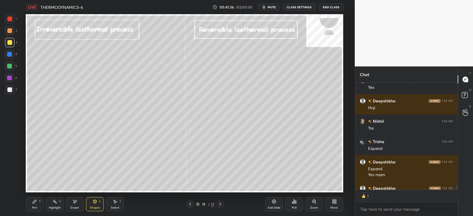
scroll to position [2, 2]
click at [38, 203] on div "Pen P" at bounding box center [35, 204] width 18 height 14
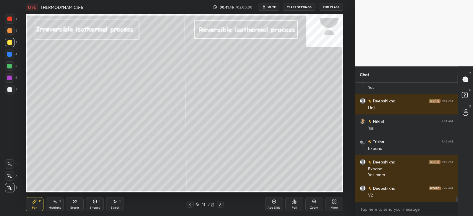
scroll to position [2611, 0]
click at [55, 201] on icon at bounding box center [54, 201] width 5 height 5
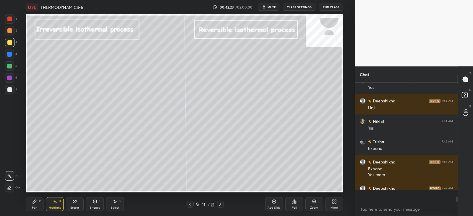
scroll to position [117, 100]
click at [60, 199] on div "Highlight H" at bounding box center [55, 204] width 18 height 14
click at [35, 205] on div "Pen P" at bounding box center [35, 204] width 18 height 14
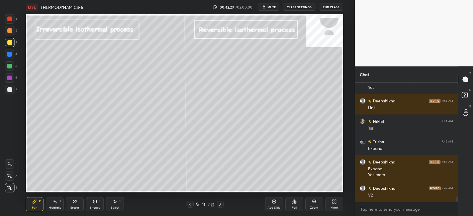
scroll to position [2631, 0]
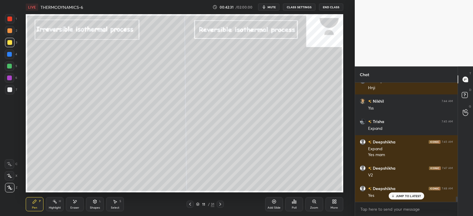
click at [73, 202] on icon at bounding box center [74, 201] width 5 height 5
click at [95, 204] on icon at bounding box center [94, 202] width 3 height 4
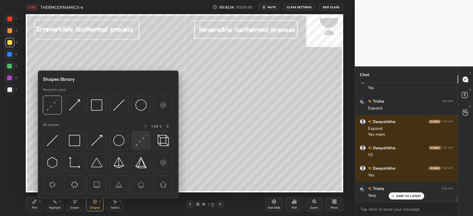
click at [141, 139] on img at bounding box center [140, 140] width 11 height 11
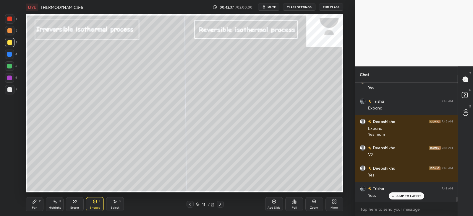
click at [35, 202] on icon at bounding box center [34, 201] width 5 height 5
click at [10, 77] on div at bounding box center [9, 78] width 5 height 5
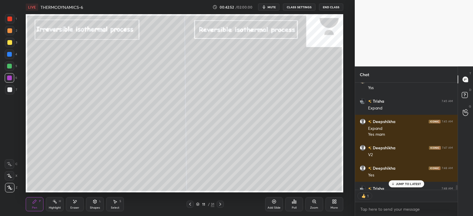
scroll to position [2, 2]
click at [11, 54] on div at bounding box center [9, 54] width 5 height 5
click at [75, 202] on icon at bounding box center [75, 201] width 3 height 3
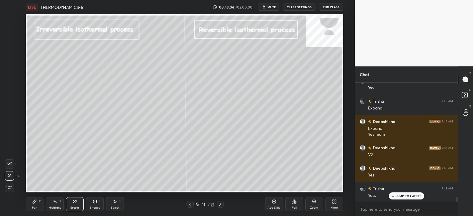
click at [97, 203] on div "Shapes L" at bounding box center [95, 204] width 18 height 14
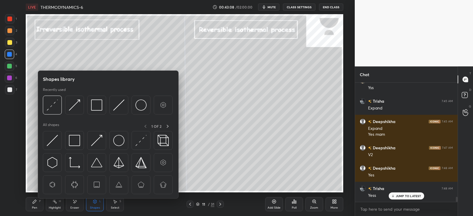
click at [35, 205] on div "Pen P" at bounding box center [35, 204] width 18 height 14
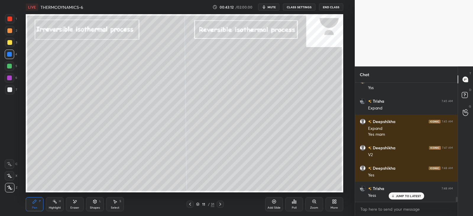
click at [55, 199] on icon at bounding box center [54, 201] width 5 height 5
click at [76, 207] on div "Eraser" at bounding box center [74, 207] width 9 height 3
click at [91, 201] on div "Shapes L" at bounding box center [95, 204] width 18 height 14
click at [33, 204] on icon at bounding box center [35, 202] width 4 height 4
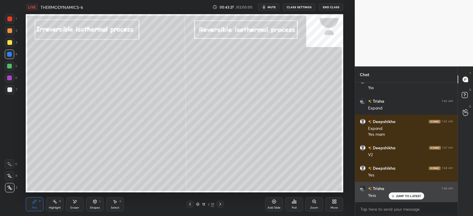
click at [396, 196] on p "JUMP TO LATEST" at bounding box center [408, 196] width 25 height 4
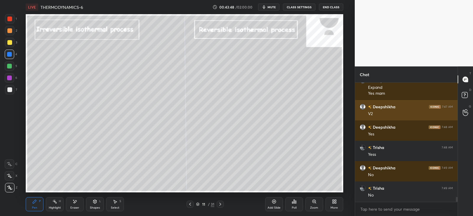
scroll to position [2713, 0]
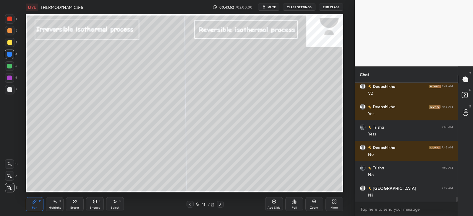
click at [11, 70] on div at bounding box center [9, 65] width 9 height 9
click at [97, 203] on icon at bounding box center [94, 201] width 5 height 5
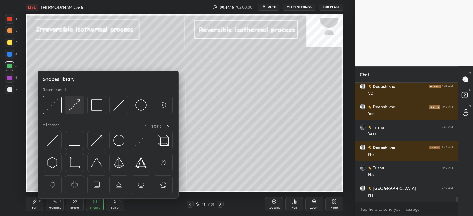
click at [76, 108] on img at bounding box center [74, 105] width 11 height 11
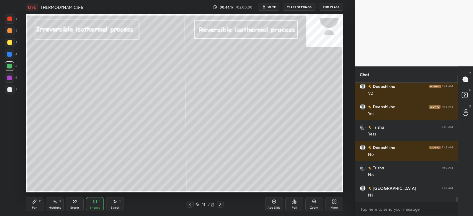
scroll to position [2733, 0]
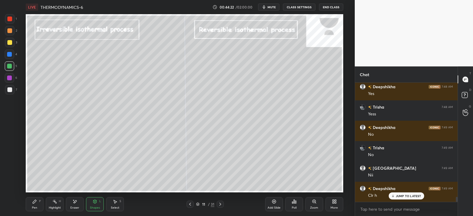
click at [33, 204] on div "Pen P" at bounding box center [35, 204] width 18 height 14
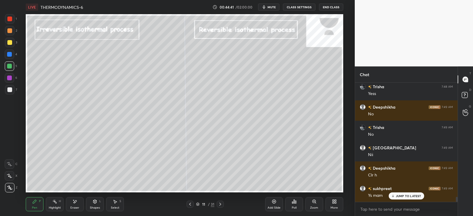
click at [97, 203] on div "Shapes L" at bounding box center [95, 204] width 18 height 14
click at [40, 198] on div "Pen P" at bounding box center [35, 204] width 18 height 14
click at [118, 201] on div "Select S" at bounding box center [115, 204] width 18 height 14
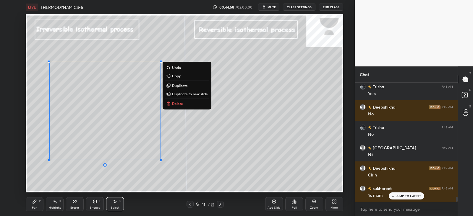
click at [180, 84] on p "Duplicate" at bounding box center [180, 85] width 16 height 5
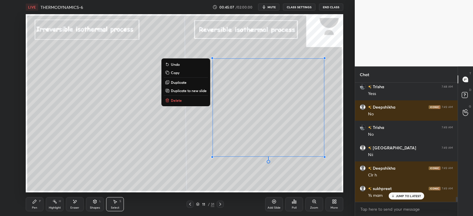
click at [77, 204] on div "Eraser" at bounding box center [75, 204] width 18 height 14
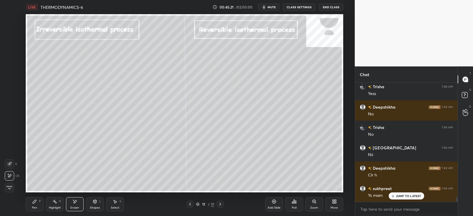
click at [37, 203] on icon at bounding box center [34, 201] width 5 height 5
click at [53, 204] on div "Highlight H" at bounding box center [55, 204] width 18 height 14
click at [36, 204] on icon at bounding box center [34, 201] width 5 height 5
click at [37, 204] on div "Pen P" at bounding box center [35, 204] width 18 height 14
click at [55, 203] on icon at bounding box center [54, 201] width 5 height 5
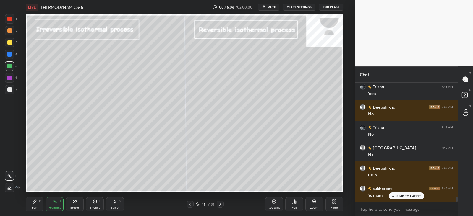
click at [99, 204] on div "Shapes L" at bounding box center [95, 204] width 18 height 14
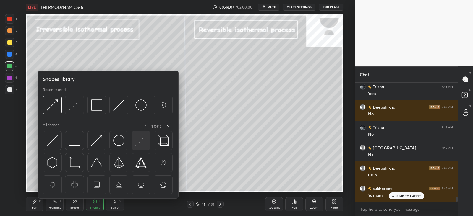
click at [143, 139] on img at bounding box center [140, 140] width 11 height 11
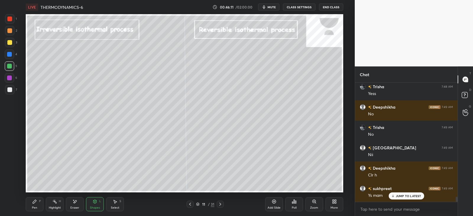
click at [32, 201] on div "Pen P" at bounding box center [35, 204] width 18 height 14
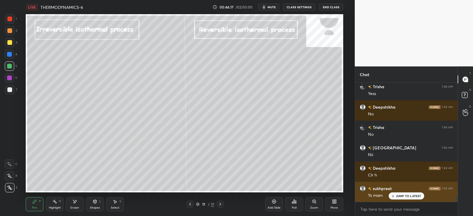
click at [397, 196] on p "JUMP TO LATEST" at bounding box center [408, 196] width 25 height 4
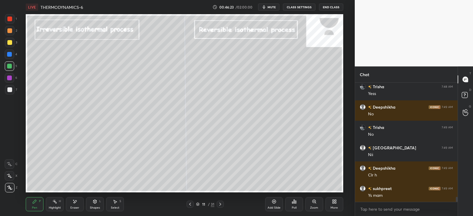
click at [58, 204] on div "Highlight H" at bounding box center [55, 204] width 18 height 14
click at [39, 203] on div "P" at bounding box center [40, 201] width 2 height 3
click at [92, 207] on div "Shapes" at bounding box center [95, 207] width 10 height 3
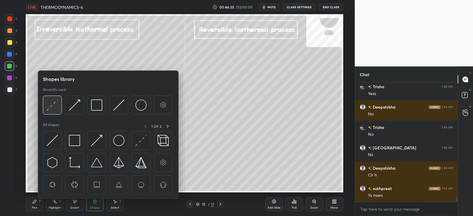
click at [57, 109] on img at bounding box center [52, 105] width 11 height 11
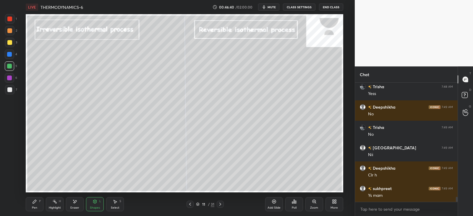
click at [97, 203] on icon at bounding box center [94, 201] width 5 height 5
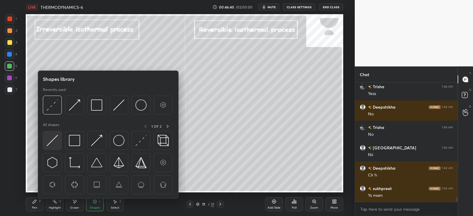
click at [55, 138] on img at bounding box center [52, 140] width 11 height 11
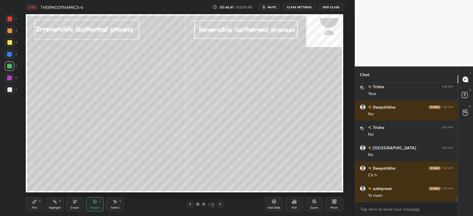
click at [11, 64] on div at bounding box center [9, 66] width 5 height 5
click at [36, 199] on icon at bounding box center [34, 201] width 5 height 5
click at [94, 204] on icon at bounding box center [94, 201] width 5 height 5
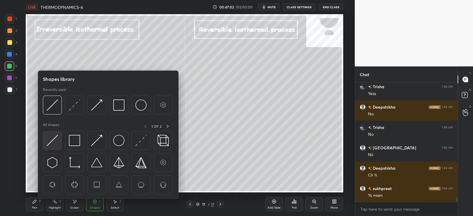
click at [48, 139] on img at bounding box center [52, 140] width 11 height 11
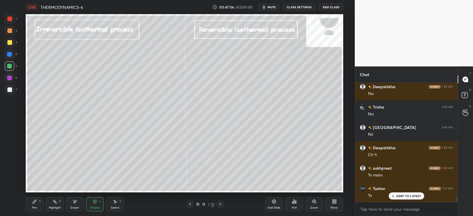
scroll to position [2794, 0]
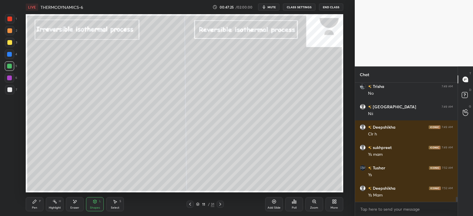
click at [91, 204] on div "Shapes L" at bounding box center [95, 204] width 18 height 14
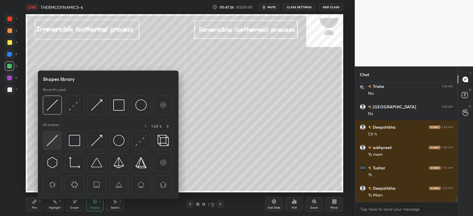
click at [51, 138] on img at bounding box center [52, 140] width 11 height 11
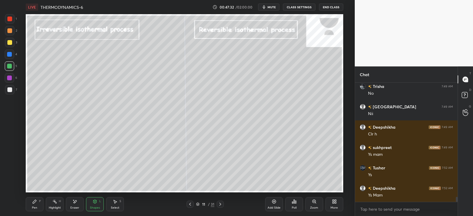
click at [30, 204] on div "Pen P" at bounding box center [35, 204] width 18 height 14
click at [94, 207] on div "Shapes" at bounding box center [95, 207] width 10 height 3
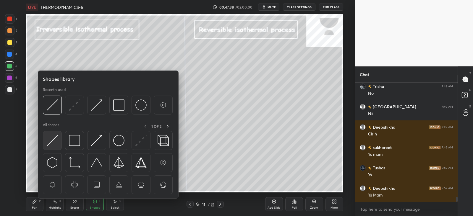
click at [56, 140] on img at bounding box center [52, 140] width 11 height 11
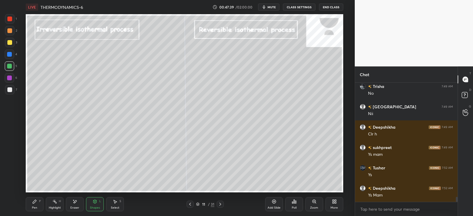
click at [10, 43] on div at bounding box center [9, 42] width 5 height 5
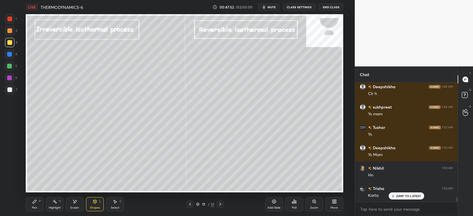
scroll to position [2855, 0]
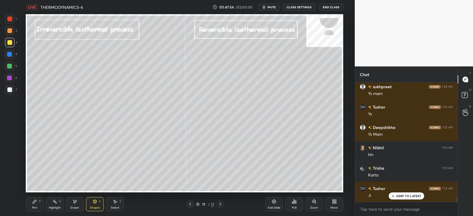
click at [53, 204] on div "Highlight H" at bounding box center [55, 204] width 18 height 14
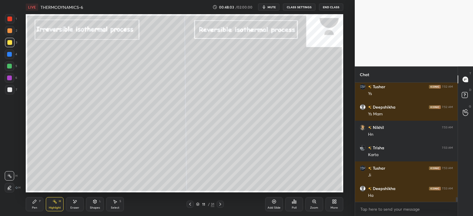
scroll to position [2896, 0]
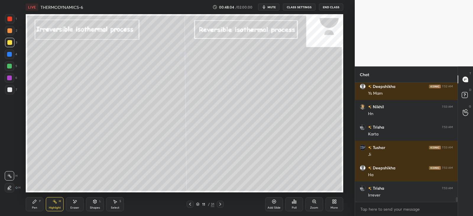
click at [11, 31] on div at bounding box center [9, 30] width 5 height 5
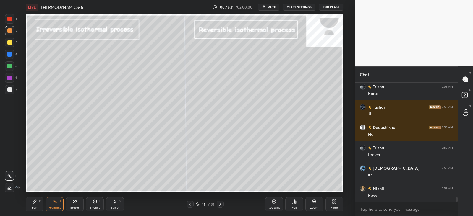
scroll to position [2957, 0]
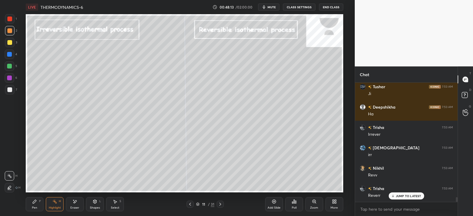
click at [35, 203] on icon at bounding box center [34, 201] width 5 height 5
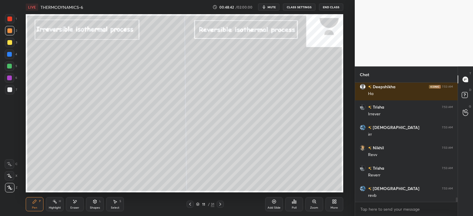
scroll to position [2998, 0]
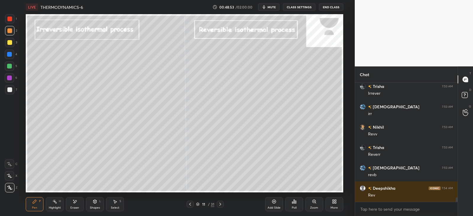
click at [220, 204] on icon at bounding box center [220, 204] width 5 height 5
click at [189, 204] on icon at bounding box center [190, 204] width 5 height 5
click at [272, 205] on div "Add Slide" at bounding box center [274, 204] width 18 height 14
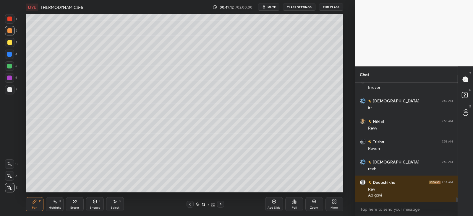
click at [12, 43] on div at bounding box center [9, 42] width 9 height 9
click at [113, 202] on icon at bounding box center [115, 201] width 5 height 5
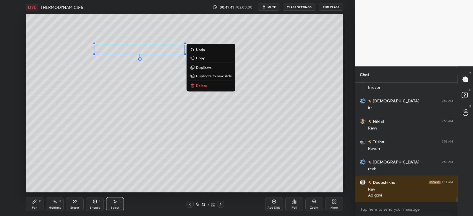
click at [197, 58] on p "Copy" at bounding box center [200, 58] width 9 height 5
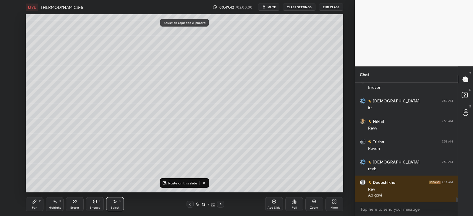
click at [178, 184] on p "Paste on this slide" at bounding box center [182, 183] width 29 height 5
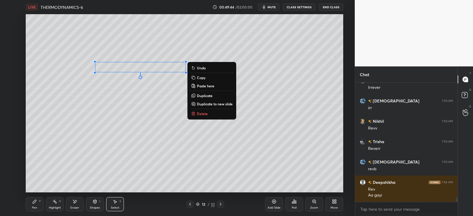
click at [78, 202] on div "Eraser" at bounding box center [75, 204] width 18 height 14
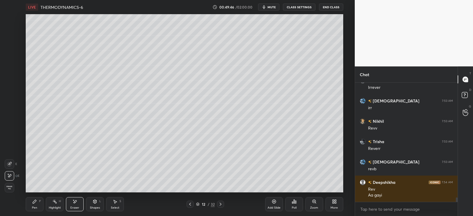
click at [39, 203] on div "Pen P" at bounding box center [35, 204] width 18 height 14
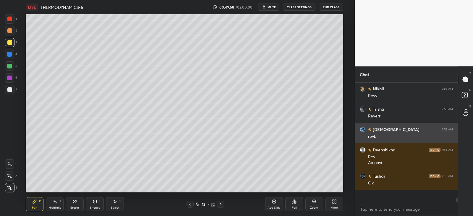
scroll to position [3024, 0]
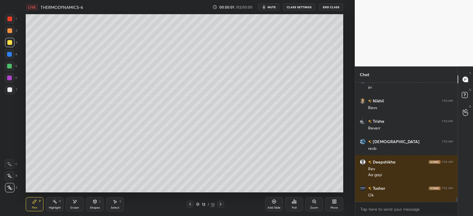
click at [190, 204] on icon at bounding box center [190, 204] width 5 height 5
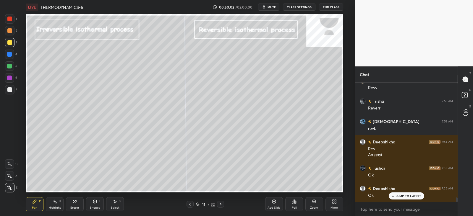
click at [222, 204] on icon at bounding box center [220, 204] width 5 height 5
click at [220, 204] on icon at bounding box center [220, 204] width 5 height 5
click at [98, 202] on div "Shapes L" at bounding box center [95, 204] width 18 height 14
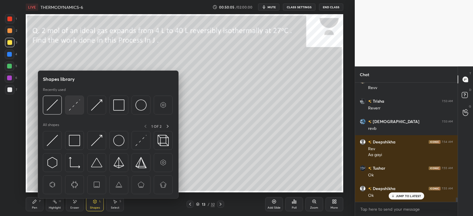
click at [81, 102] on div at bounding box center [74, 105] width 19 height 19
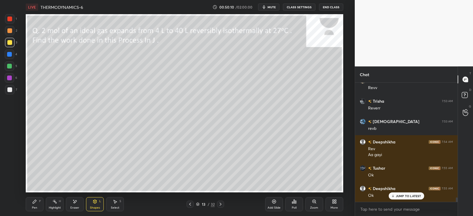
click at [35, 204] on icon at bounding box center [34, 201] width 5 height 5
click at [9, 55] on div at bounding box center [9, 54] width 5 height 5
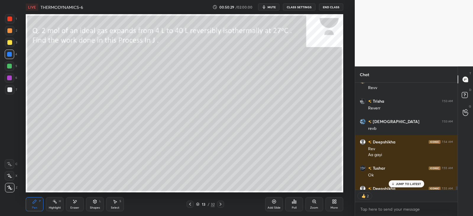
scroll to position [3057, 0]
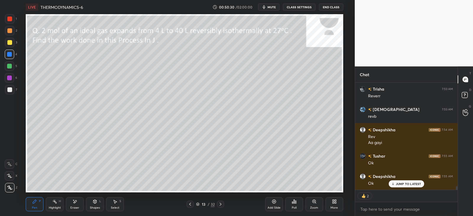
click at [399, 183] on p "JUMP TO LATEST" at bounding box center [408, 184] width 25 height 4
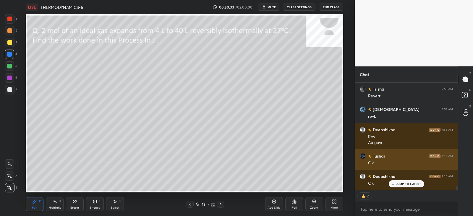
scroll to position [3077, 0]
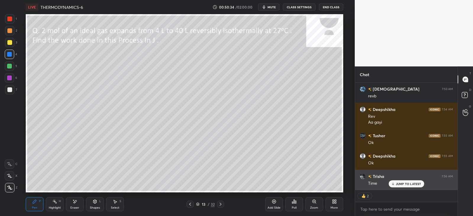
click at [405, 183] on p "JUMP TO LATEST" at bounding box center [408, 184] width 25 height 4
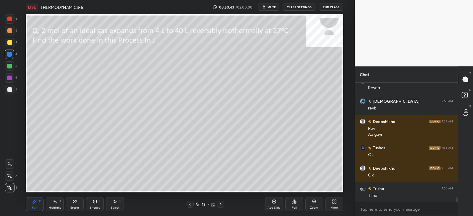
scroll to position [3085, 0]
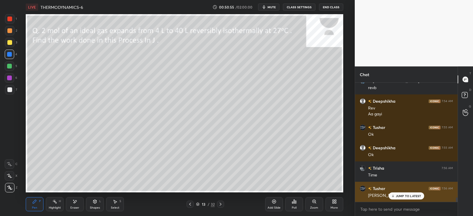
click at [391, 196] on icon at bounding box center [392, 196] width 4 height 4
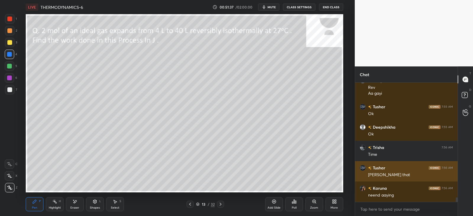
scroll to position [3131, 0]
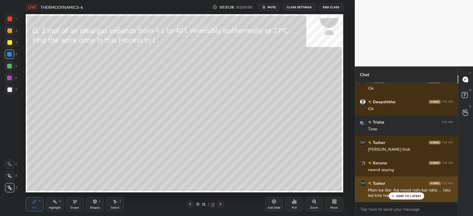
click at [396, 196] on p "JUMP TO LATEST" at bounding box center [408, 196] width 25 height 4
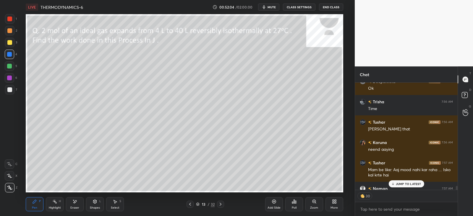
scroll to position [3164, 0]
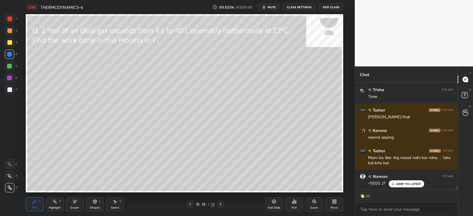
click at [9, 40] on div at bounding box center [9, 42] width 9 height 9
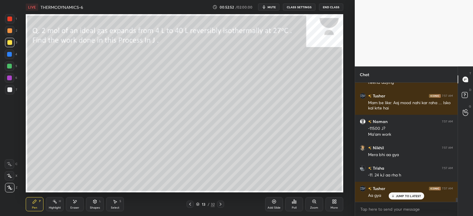
scroll to position [3239, 0]
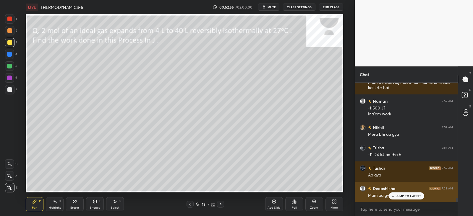
click at [390, 195] on icon at bounding box center [392, 196] width 4 height 4
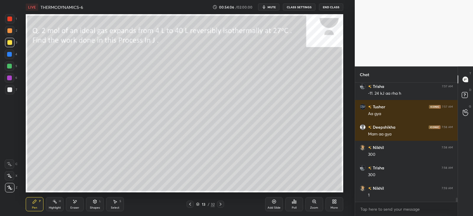
scroll to position [2, 2]
click at [223, 204] on div at bounding box center [220, 204] width 7 height 7
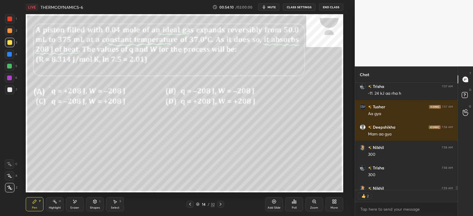
click at [217, 203] on div at bounding box center [220, 204] width 7 height 7
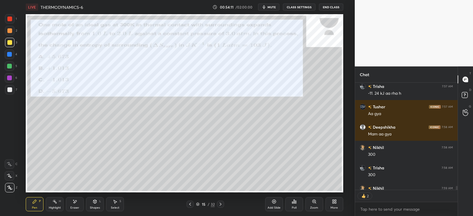
click at [187, 203] on div at bounding box center [189, 204] width 7 height 7
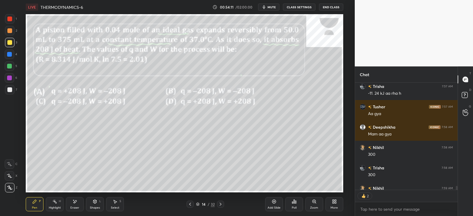
click at [189, 204] on icon at bounding box center [190, 204] width 5 height 5
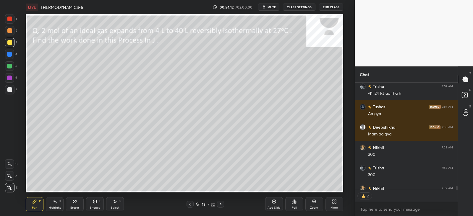
click at [274, 206] on div "Add Slide" at bounding box center [273, 207] width 13 height 3
click at [298, 203] on div "Poll" at bounding box center [294, 204] width 18 height 14
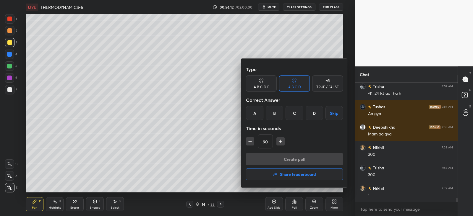
click at [318, 116] on div "D" at bounding box center [313, 113] width 17 height 14
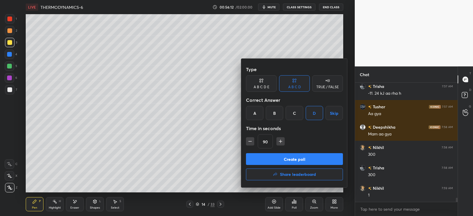
click at [301, 157] on button "Create poll" at bounding box center [294, 159] width 97 height 12
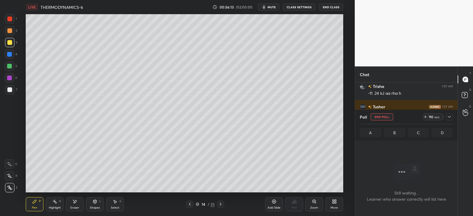
scroll to position [2, 2]
click at [447, 115] on icon at bounding box center [449, 117] width 5 height 5
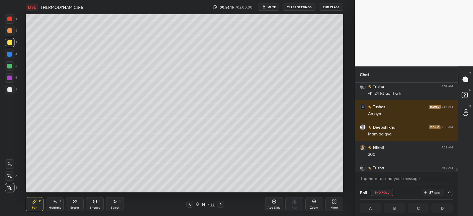
scroll to position [3331, 0]
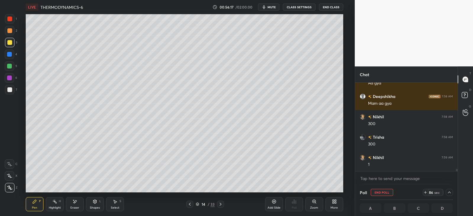
click at [12, 19] on div at bounding box center [9, 18] width 9 height 9
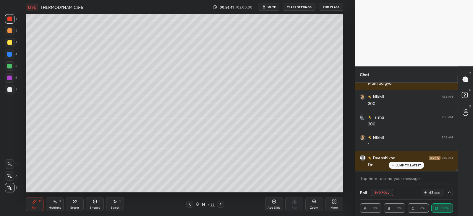
click at [11, 43] on div at bounding box center [9, 42] width 5 height 5
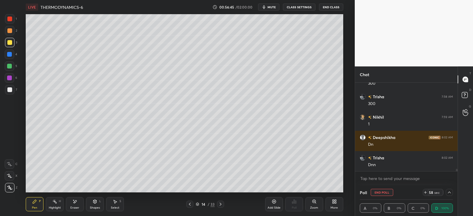
scroll to position [3392, 0]
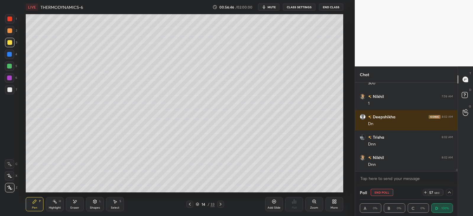
click at [450, 194] on icon at bounding box center [449, 192] width 5 height 5
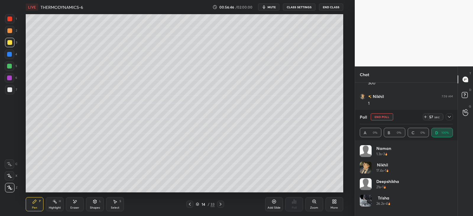
scroll to position [3413, 0]
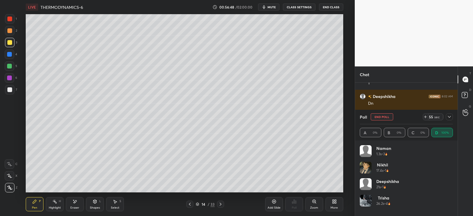
click at [448, 116] on icon at bounding box center [449, 117] width 5 height 5
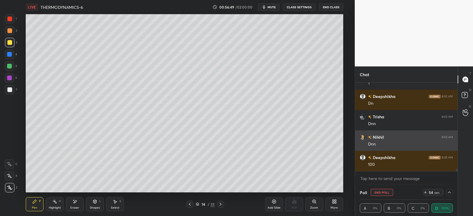
scroll to position [0, 2]
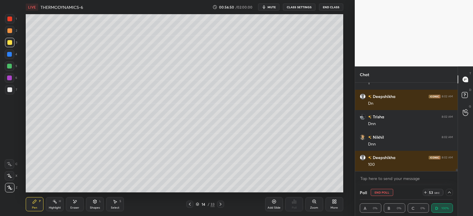
click at [447, 192] on icon at bounding box center [449, 192] width 5 height 5
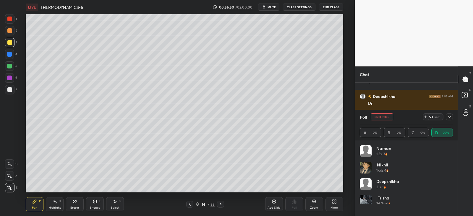
scroll to position [69, 91]
click at [448, 119] on icon at bounding box center [449, 117] width 5 height 5
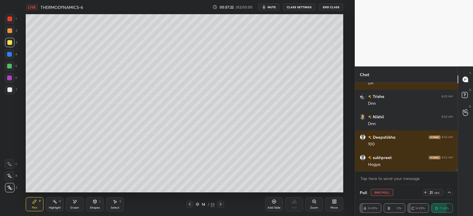
click at [53, 204] on icon at bounding box center [54, 201] width 5 height 5
click at [8, 186] on icon at bounding box center [9, 187] width 5 height 5
click at [33, 204] on div "Pen P" at bounding box center [35, 204] width 18 height 14
click at [48, 200] on div "Highlight H" at bounding box center [55, 204] width 18 height 14
click at [41, 206] on div "Pen P" at bounding box center [35, 204] width 18 height 14
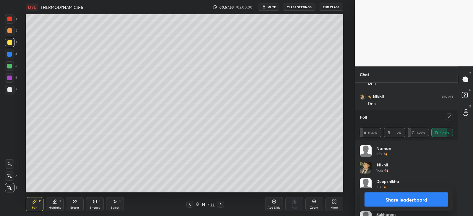
click at [447, 120] on div at bounding box center [448, 116] width 7 height 7
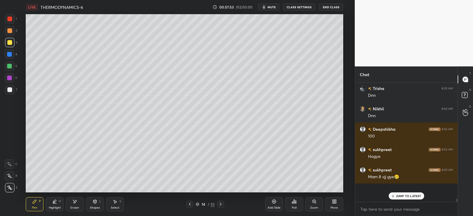
scroll to position [67, 100]
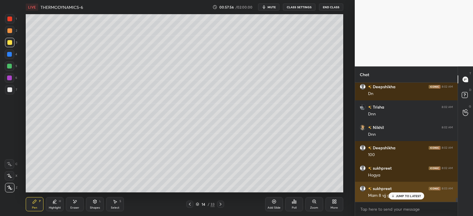
click at [404, 196] on p "JUMP TO LATEST" at bounding box center [408, 196] width 25 height 4
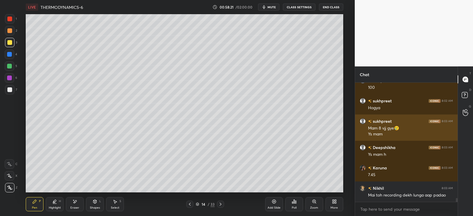
scroll to position [3510, 0]
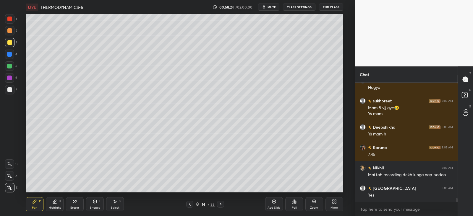
click at [71, 203] on div "Eraser" at bounding box center [75, 204] width 18 height 14
click at [36, 201] on icon at bounding box center [35, 202] width 4 height 4
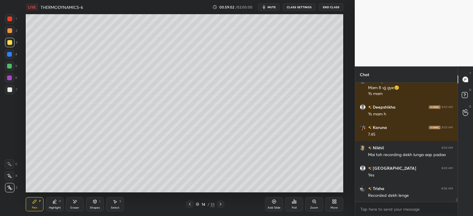
click at [66, 201] on div "Eraser" at bounding box center [75, 204] width 18 height 14
click at [35, 201] on icon at bounding box center [35, 202] width 4 height 4
click at [222, 204] on icon at bounding box center [220, 204] width 5 height 5
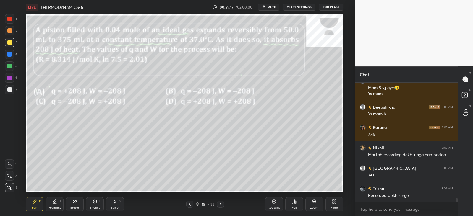
click at [295, 204] on div "Poll" at bounding box center [294, 204] width 18 height 14
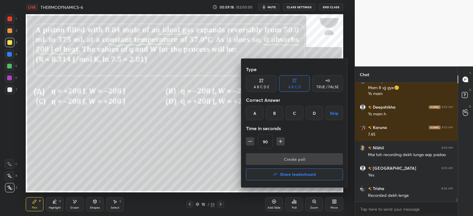
click at [258, 115] on div "A" at bounding box center [254, 113] width 17 height 14
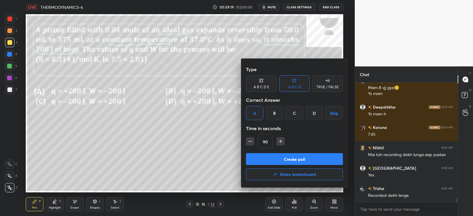
click at [264, 158] on button "Create poll" at bounding box center [294, 159] width 97 height 12
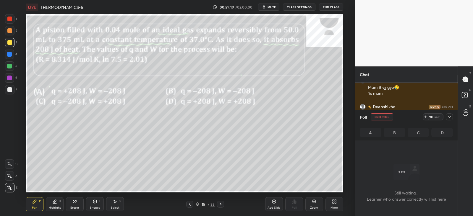
scroll to position [87, 100]
click at [448, 118] on icon at bounding box center [449, 117] width 5 height 5
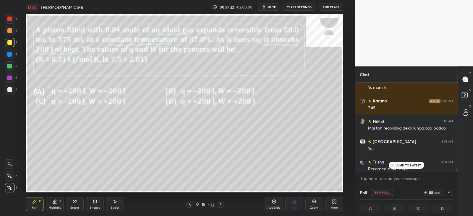
scroll to position [3561, 0]
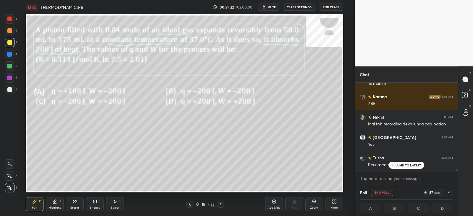
click at [399, 165] on p "JUMP TO LATEST" at bounding box center [408, 166] width 25 height 4
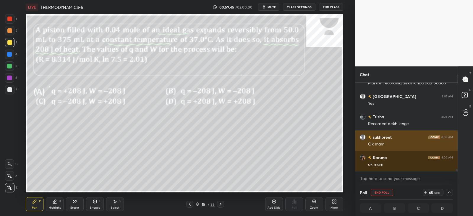
scroll to position [3608, 0]
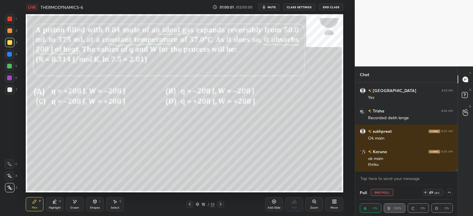
click at [10, 40] on div at bounding box center [9, 42] width 5 height 5
click at [94, 204] on icon at bounding box center [94, 201] width 5 height 5
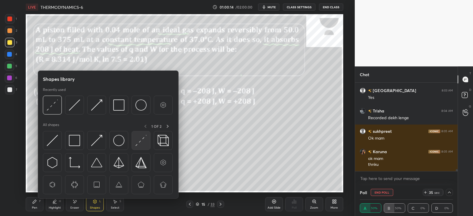
click at [143, 141] on img at bounding box center [140, 140] width 11 height 11
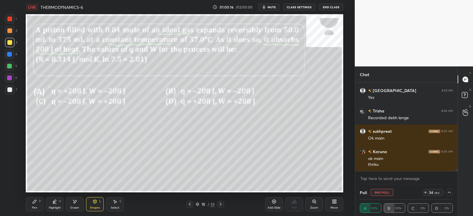
scroll to position [3628, 0]
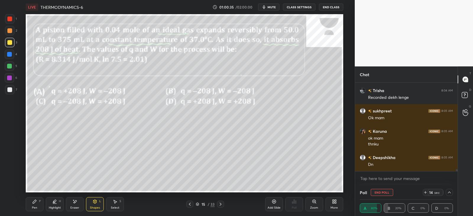
click at [34, 208] on div "Pen" at bounding box center [34, 207] width 5 height 3
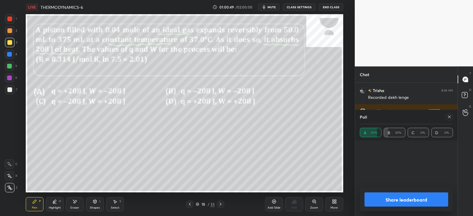
scroll to position [69, 91]
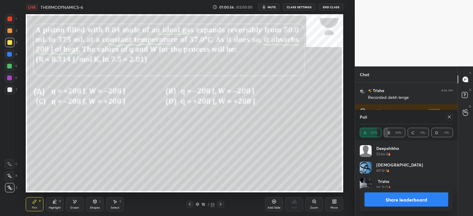
click at [452, 115] on div at bounding box center [448, 116] width 7 height 7
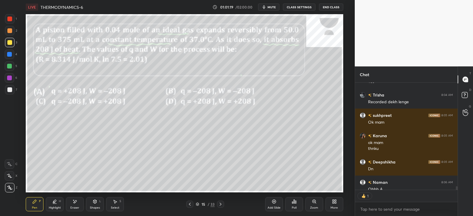
scroll to position [3656, 0]
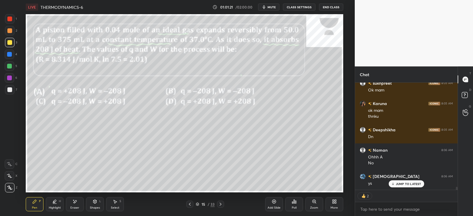
click at [76, 204] on icon at bounding box center [74, 201] width 5 height 5
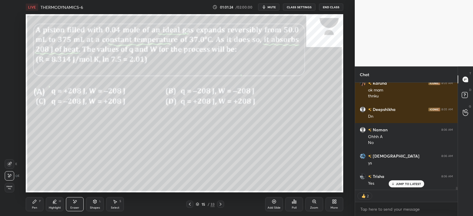
click at [32, 201] on icon at bounding box center [34, 201] width 5 height 5
click at [73, 201] on icon at bounding box center [74, 201] width 5 height 5
click at [55, 203] on icon at bounding box center [54, 201] width 5 height 5
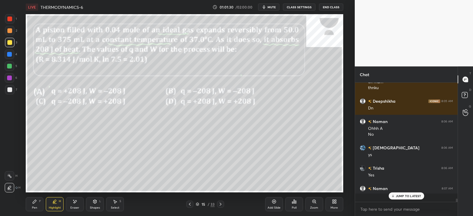
scroll to position [117, 100]
click at [31, 203] on div "Pen P" at bounding box center [35, 204] width 18 height 14
click at [219, 204] on icon at bounding box center [220, 204] width 5 height 5
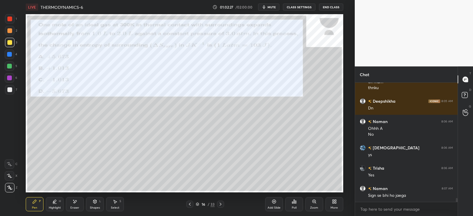
click at [189, 203] on icon at bounding box center [189, 204] width 5 height 5
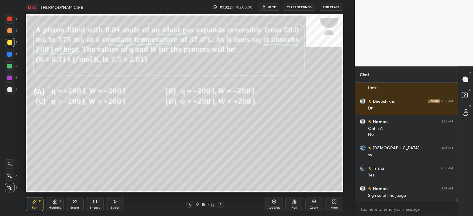
click at [276, 203] on div "Add Slide" at bounding box center [274, 204] width 18 height 14
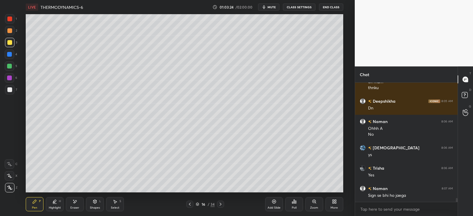
click at [10, 87] on div at bounding box center [9, 89] width 5 height 5
click at [95, 203] on icon at bounding box center [94, 202] width 3 height 4
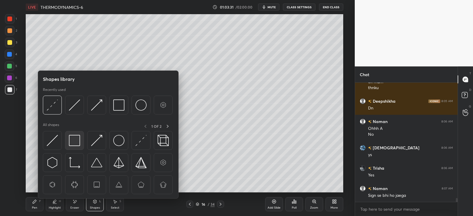
click at [80, 139] on img at bounding box center [74, 140] width 11 height 11
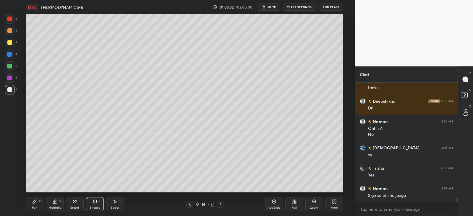
click at [96, 203] on icon at bounding box center [94, 202] width 3 height 4
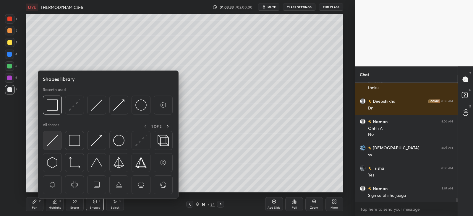
click at [52, 139] on img at bounding box center [52, 140] width 11 height 11
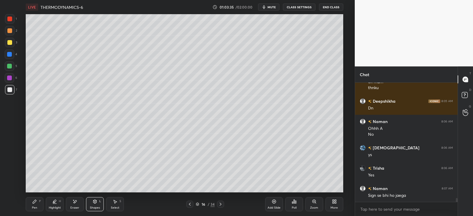
click at [38, 201] on div "Pen P" at bounding box center [35, 204] width 18 height 14
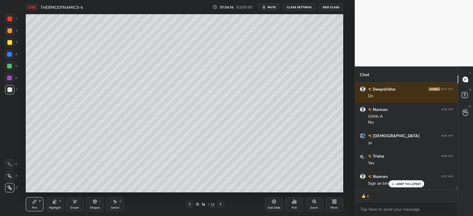
scroll to position [3717, 0]
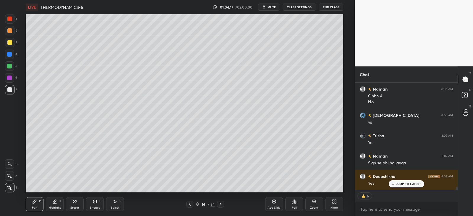
click at [219, 204] on icon at bounding box center [220, 204] width 5 height 5
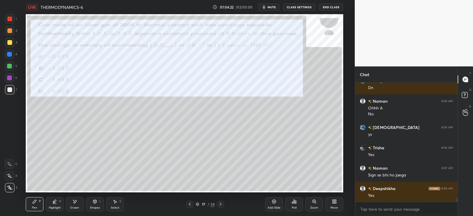
scroll to position [3726, 0]
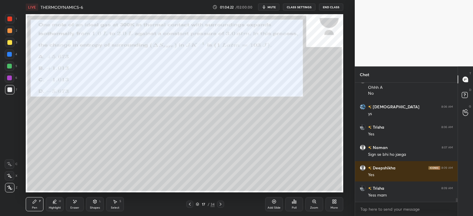
click at [190, 204] on icon at bounding box center [189, 204] width 5 height 5
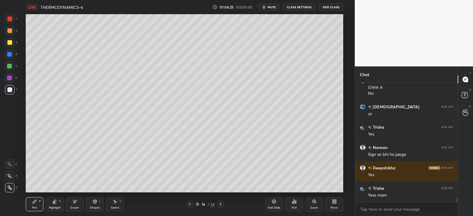
click at [274, 205] on div "Add Slide" at bounding box center [274, 204] width 18 height 14
click at [60, 201] on div "H" at bounding box center [60, 201] width 2 height 3
click at [32, 206] on div "Pen P" at bounding box center [35, 204] width 18 height 14
click at [73, 205] on div "Eraser" at bounding box center [75, 204] width 18 height 14
click at [38, 201] on div "Pen P" at bounding box center [35, 204] width 18 height 14
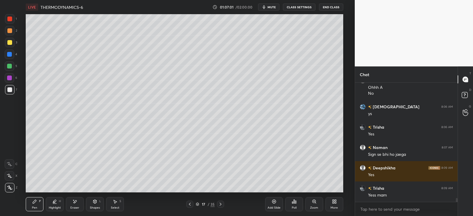
click at [13, 51] on div at bounding box center [9, 54] width 9 height 9
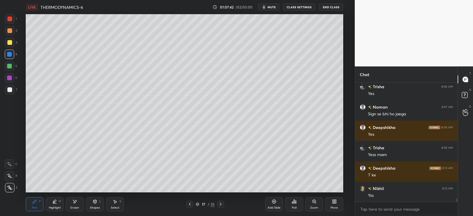
scroll to position [3792, 0]
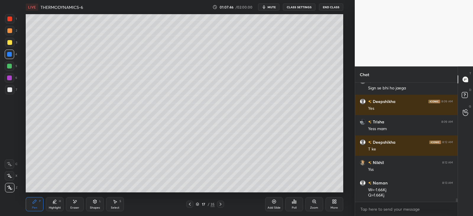
click at [11, 56] on div at bounding box center [9, 54] width 5 height 5
click at [98, 203] on div "Shapes L" at bounding box center [95, 204] width 18 height 14
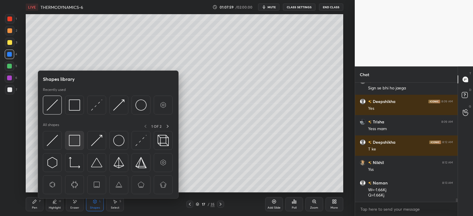
click at [81, 141] on div at bounding box center [74, 140] width 19 height 19
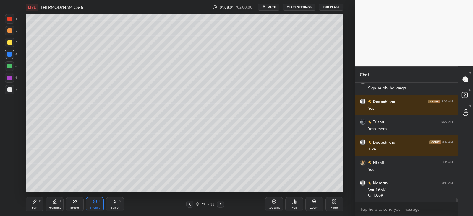
click at [38, 197] on div "Pen P" at bounding box center [35, 204] width 18 height 14
click at [95, 203] on icon at bounding box center [94, 202] width 3 height 4
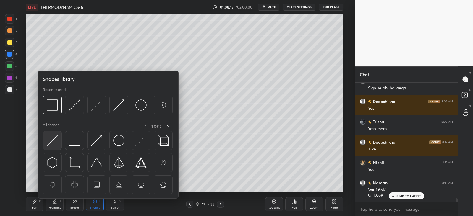
scroll to position [3812, 0]
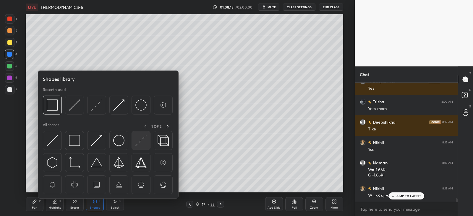
click at [148, 140] on div at bounding box center [140, 140] width 19 height 19
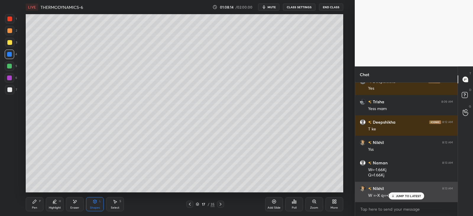
click at [390, 200] on div "Nikhil 8:13 AM W =-X q=+X" at bounding box center [406, 192] width 102 height 20
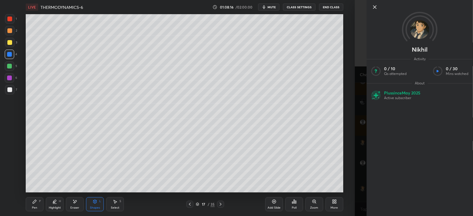
click at [318, 195] on div "Add Slide Poll Zoom More" at bounding box center [304, 204] width 78 height 33
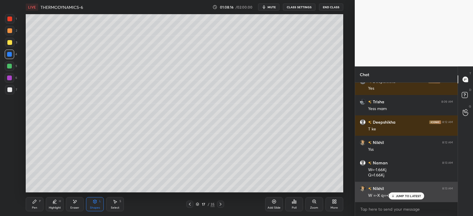
click at [393, 193] on div "JUMP TO LATEST" at bounding box center [405, 196] width 35 height 7
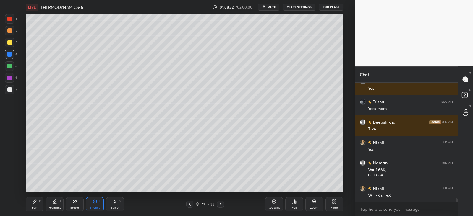
click at [32, 201] on icon at bounding box center [34, 201] width 5 height 5
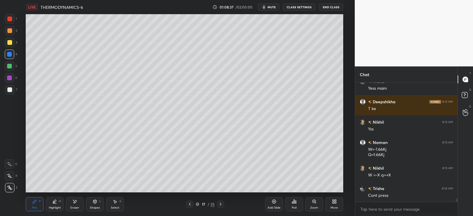
scroll to position [3853, 0]
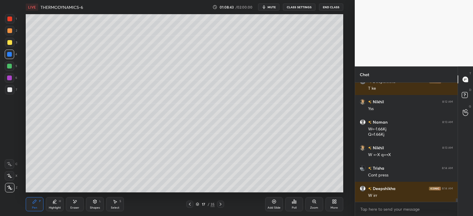
click at [9, 66] on div at bounding box center [9, 66] width 5 height 5
click at [188, 202] on icon at bounding box center [189, 204] width 5 height 5
click at [55, 205] on div "Highlight H" at bounding box center [55, 204] width 18 height 14
click at [219, 204] on icon at bounding box center [220, 204] width 5 height 5
click at [38, 206] on div "Pen P" at bounding box center [35, 204] width 18 height 14
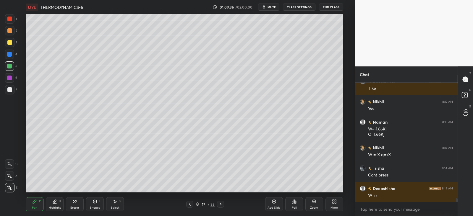
click at [55, 203] on icon at bounding box center [54, 201] width 5 height 5
click at [32, 203] on icon at bounding box center [34, 201] width 5 height 5
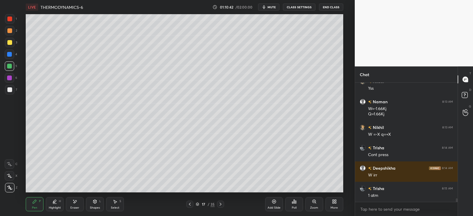
click at [13, 89] on div at bounding box center [9, 89] width 9 height 9
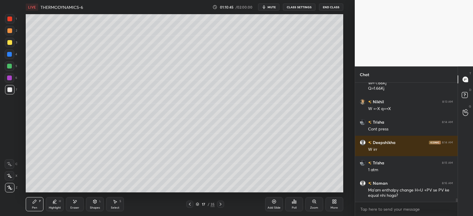
click at [223, 205] on div at bounding box center [220, 204] width 7 height 7
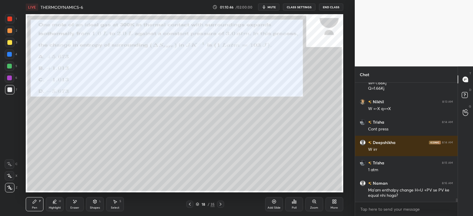
click at [220, 204] on icon at bounding box center [220, 204] width 2 height 3
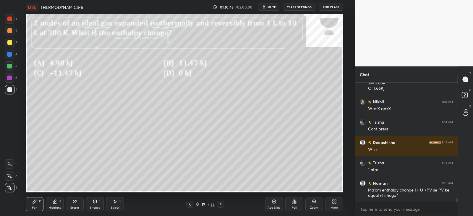
click at [222, 204] on icon at bounding box center [220, 204] width 5 height 5
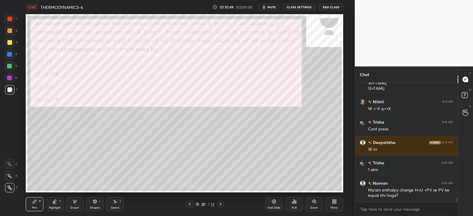
click at [221, 204] on icon at bounding box center [220, 204] width 5 height 5
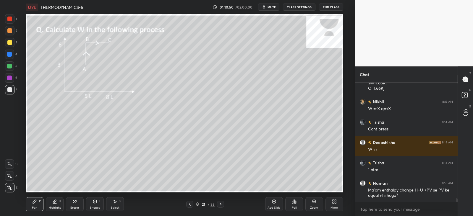
scroll to position [3920, 0]
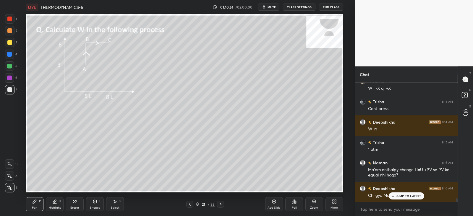
click at [190, 204] on icon at bounding box center [189, 204] width 5 height 5
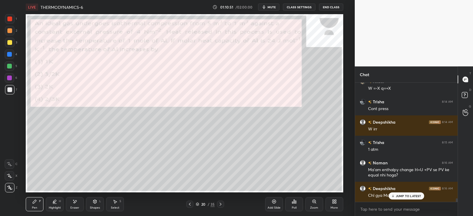
click at [190, 204] on icon at bounding box center [190, 204] width 2 height 3
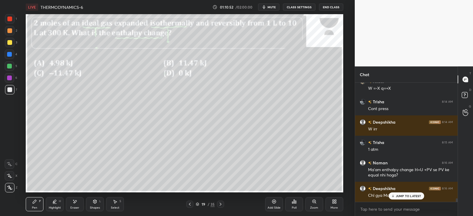
click at [189, 204] on icon at bounding box center [189, 204] width 5 height 5
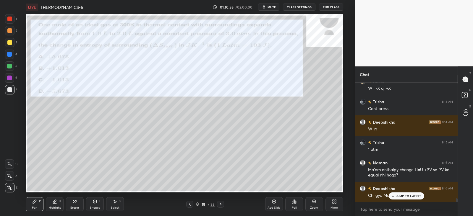
click at [221, 205] on icon at bounding box center [220, 204] width 5 height 5
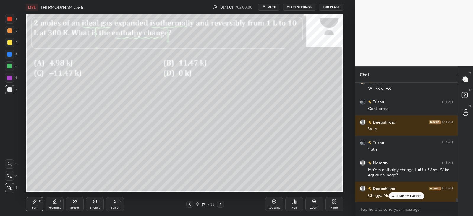
click at [218, 206] on icon at bounding box center [220, 204] width 5 height 5
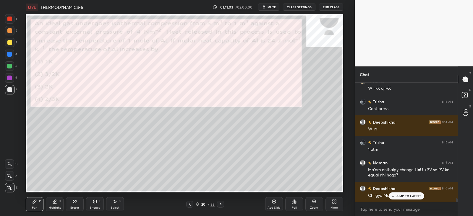
click at [190, 205] on icon at bounding box center [189, 204] width 5 height 5
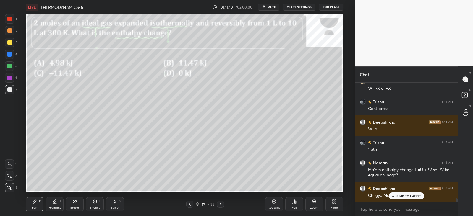
click at [294, 205] on div "Poll" at bounding box center [294, 204] width 18 height 14
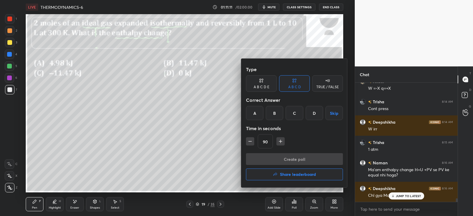
click at [313, 113] on div "D" at bounding box center [313, 113] width 17 height 14
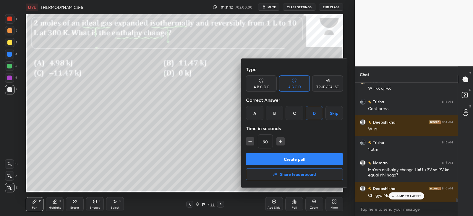
click at [283, 153] on div "Type A B C D E A B C D TRUE / FALSE Correct Answer A B C D Skip Time in seconds…" at bounding box center [294, 109] width 97 height 90
click at [268, 159] on button "Create poll" at bounding box center [294, 159] width 97 height 12
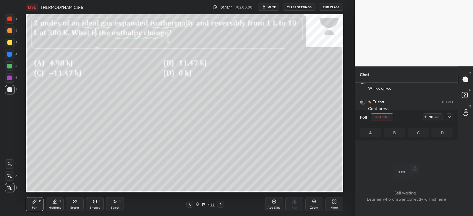
scroll to position [87, 100]
click at [449, 115] on icon at bounding box center [449, 117] width 5 height 5
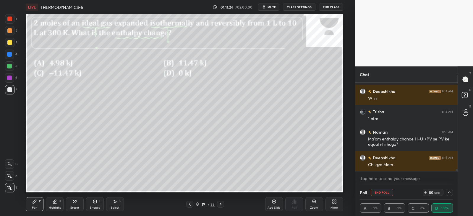
scroll to position [0, 2]
click at [219, 205] on icon at bounding box center [220, 204] width 5 height 5
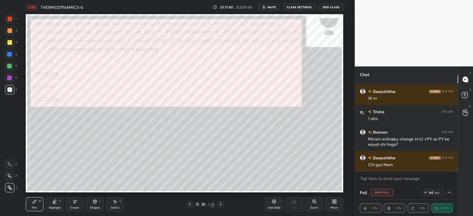
click at [220, 204] on icon at bounding box center [220, 204] width 5 height 5
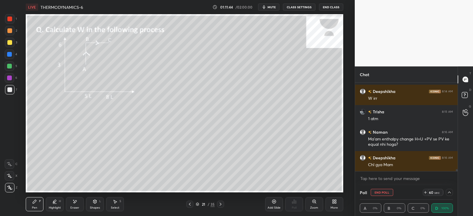
click at [191, 205] on icon at bounding box center [189, 204] width 5 height 5
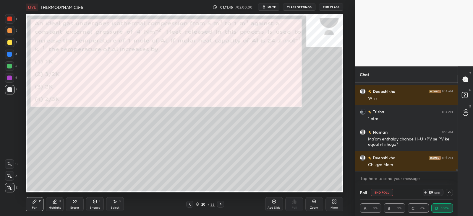
click at [274, 206] on div "Add Slide" at bounding box center [273, 207] width 13 height 3
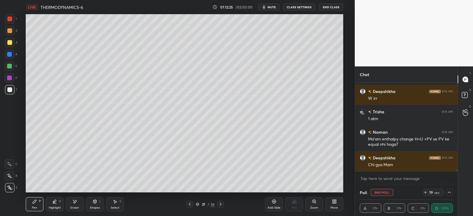
click at [189, 205] on icon at bounding box center [189, 204] width 5 height 5
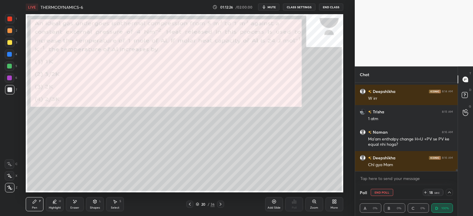
click at [190, 205] on icon at bounding box center [190, 204] width 2 height 3
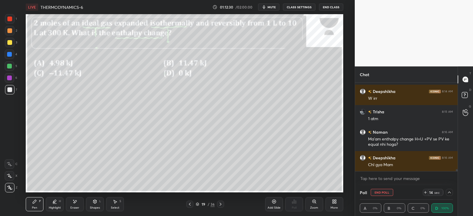
click at [11, 32] on div at bounding box center [9, 30] width 5 height 5
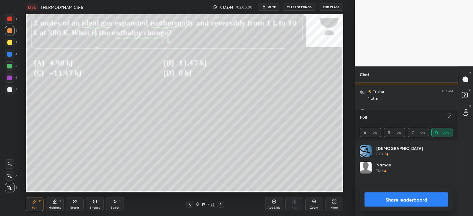
scroll to position [69, 91]
click at [447, 118] on icon at bounding box center [449, 117] width 5 height 5
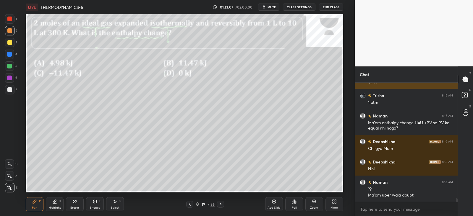
scroll to position [3987, 0]
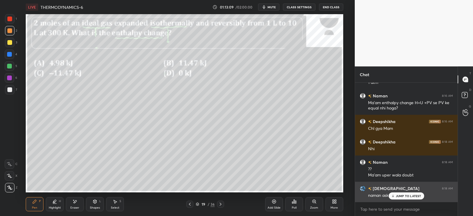
click at [401, 198] on p "JUMP TO LATEST" at bounding box center [408, 196] width 25 height 4
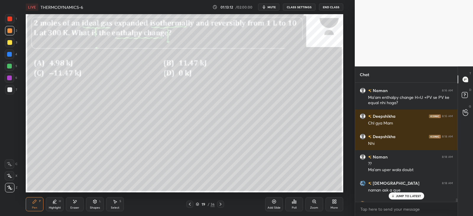
scroll to position [3986, 0]
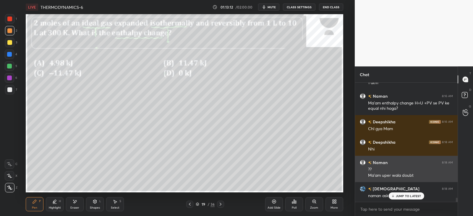
click at [385, 173] on div "Ma'am uper wala doubt" at bounding box center [410, 176] width 85 height 6
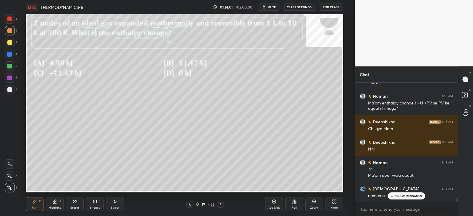
click at [75, 201] on icon at bounding box center [75, 201] width 3 height 3
click at [40, 203] on div "P" at bounding box center [40, 201] width 2 height 3
click at [393, 195] on div "2" at bounding box center [406, 196] width 102 height 12
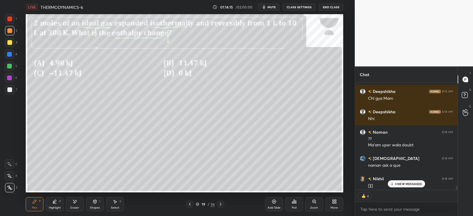
scroll to position [4066, 0]
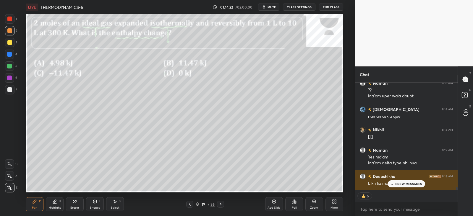
click at [393, 183] on icon at bounding box center [392, 184] width 4 height 4
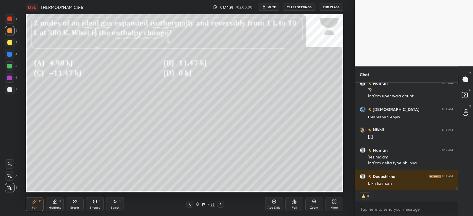
click at [220, 204] on icon at bounding box center [220, 204] width 2 height 3
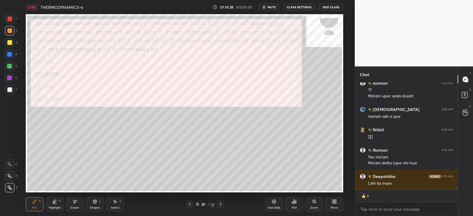
click at [221, 204] on icon at bounding box center [220, 204] width 2 height 3
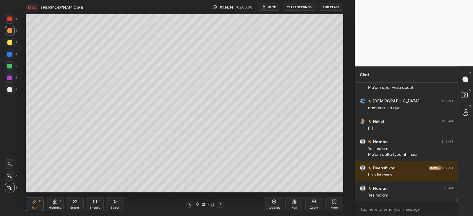
scroll to position [4074, 0]
click at [99, 202] on div "Shapes L" at bounding box center [95, 204] width 18 height 14
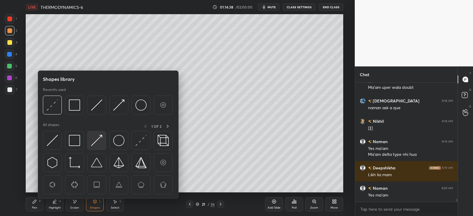
click at [99, 139] on img at bounding box center [96, 140] width 11 height 11
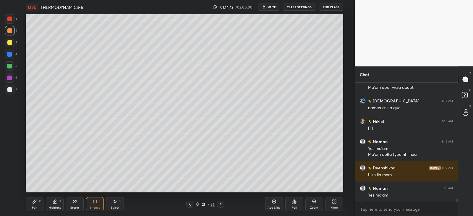
click at [35, 204] on div "Pen P" at bounding box center [35, 204] width 18 height 14
click at [95, 200] on icon at bounding box center [94, 202] width 3 height 4
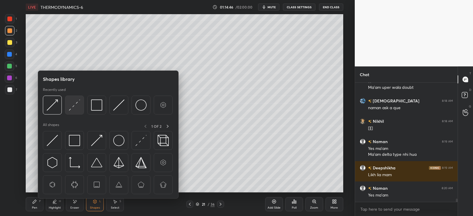
click at [75, 106] on img at bounding box center [74, 105] width 11 height 11
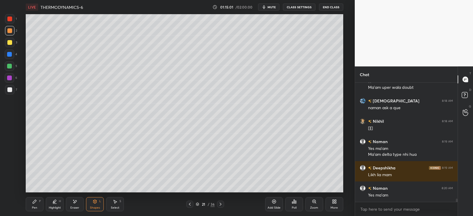
click at [94, 201] on icon at bounding box center [94, 202] width 3 height 4
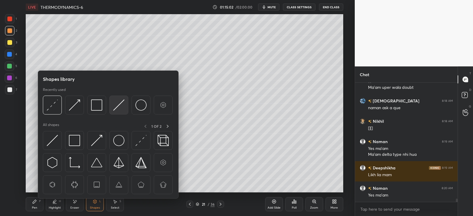
click at [118, 105] on img at bounding box center [118, 105] width 11 height 11
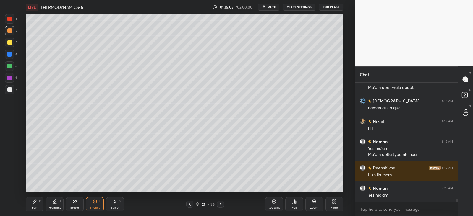
click at [32, 203] on icon at bounding box center [34, 201] width 5 height 5
click at [56, 201] on icon at bounding box center [54, 201] width 3 height 3
click at [5, 175] on div at bounding box center [9, 175] width 9 height 9
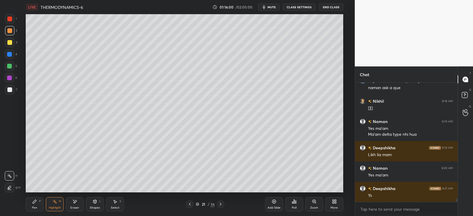
scroll to position [4115, 0]
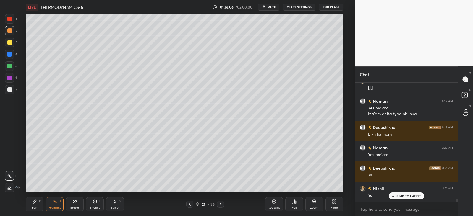
click at [38, 201] on div "Pen P" at bounding box center [35, 204] width 18 height 14
click at [53, 205] on div "Highlight H" at bounding box center [55, 204] width 18 height 14
click at [9, 186] on icon at bounding box center [9, 187] width 5 height 5
click at [12, 41] on div at bounding box center [9, 42] width 9 height 9
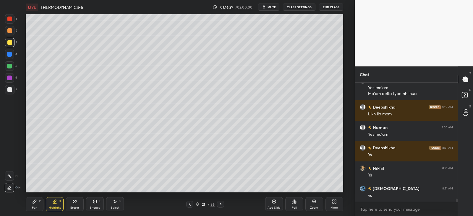
scroll to position [4156, 0]
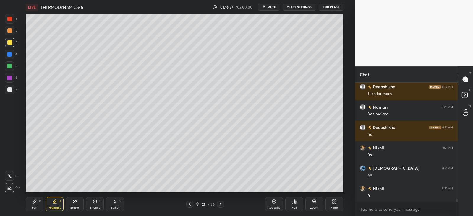
click at [36, 204] on div "Pen P" at bounding box center [35, 204] width 18 height 14
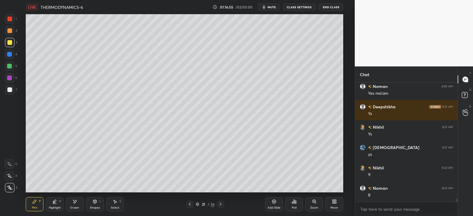
scroll to position [4196, 0]
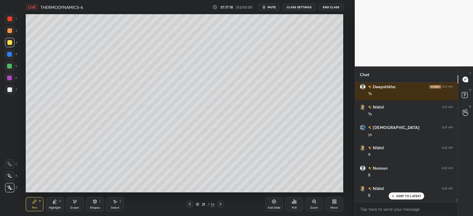
click at [9, 28] on div at bounding box center [9, 30] width 5 height 5
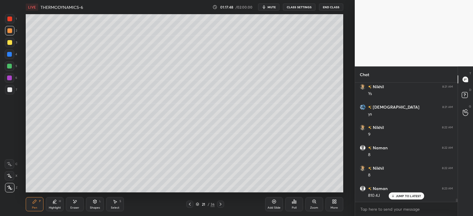
click at [53, 204] on icon at bounding box center [54, 201] width 5 height 5
click at [30, 200] on div "Pen P" at bounding box center [35, 204] width 18 height 14
click at [96, 207] on div "Shapes" at bounding box center [95, 207] width 10 height 3
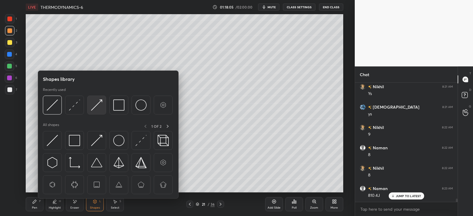
click at [92, 105] on img at bounding box center [96, 105] width 11 height 11
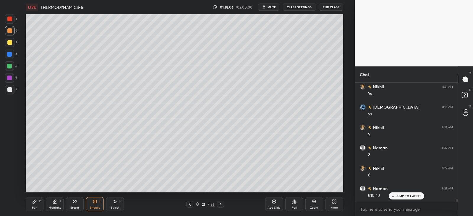
click at [32, 204] on div "Pen P" at bounding box center [35, 204] width 18 height 14
click at [52, 204] on icon at bounding box center [54, 201] width 5 height 5
click at [13, 173] on div at bounding box center [9, 175] width 9 height 9
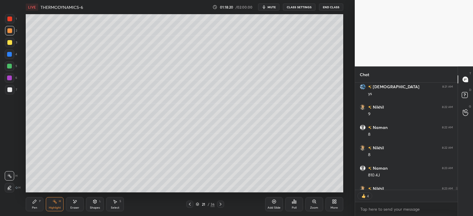
scroll to position [2, 2]
click at [34, 205] on div "Pen P" at bounding box center [35, 204] width 18 height 14
click at [53, 204] on icon at bounding box center [54, 201] width 5 height 5
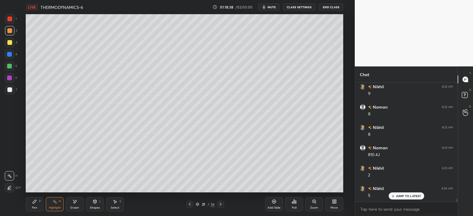
click at [33, 204] on div "Pen P" at bounding box center [35, 204] width 18 height 14
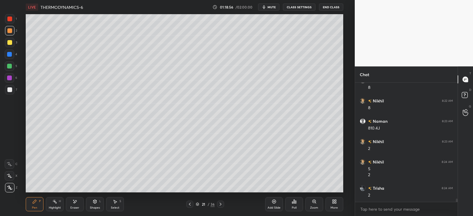
scroll to position [4304, 0]
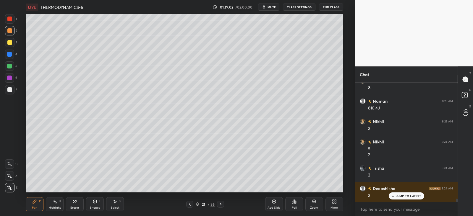
click at [49, 204] on div "Highlight H" at bounding box center [55, 204] width 18 height 14
click at [37, 203] on div "Pen P" at bounding box center [35, 204] width 18 height 14
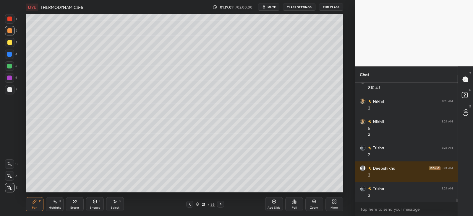
click at [54, 201] on rect at bounding box center [55, 202] width 3 height 3
click at [32, 202] on icon at bounding box center [34, 201] width 5 height 5
click at [66, 204] on div "Pen P Highlight H Eraser Shapes L Select S" at bounding box center [86, 204] width 120 height 14
click at [71, 205] on div "Eraser" at bounding box center [75, 204] width 18 height 14
click at [37, 203] on icon at bounding box center [34, 201] width 5 height 5
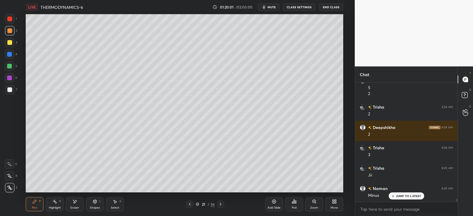
scroll to position [4386, 0]
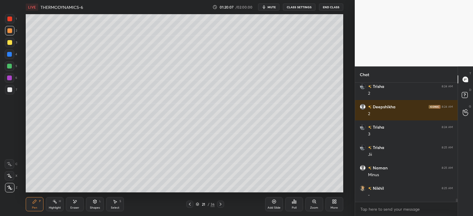
click at [10, 86] on div at bounding box center [9, 89] width 9 height 9
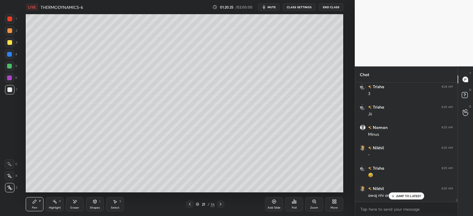
scroll to position [4447, 0]
click at [51, 204] on div "Highlight H" at bounding box center [55, 204] width 18 height 14
click at [10, 53] on div at bounding box center [9, 54] width 5 height 5
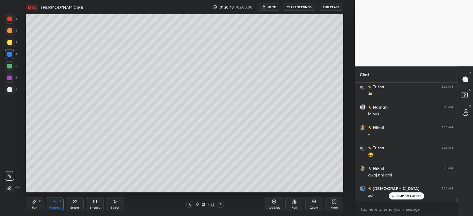
click at [35, 206] on div "Pen" at bounding box center [34, 207] width 5 height 3
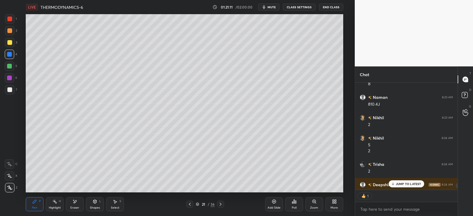
scroll to position [117, 100]
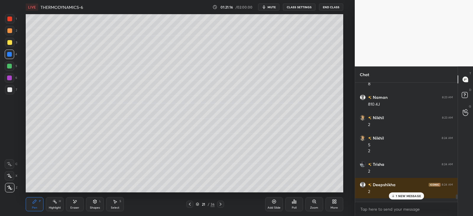
click at [398, 197] on p "1 NEW MESSAGE" at bounding box center [408, 196] width 25 height 4
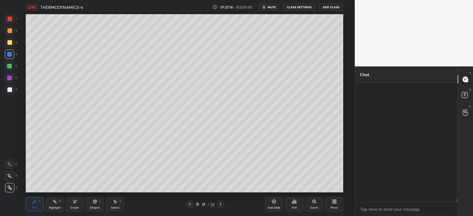
scroll to position [4473, 0]
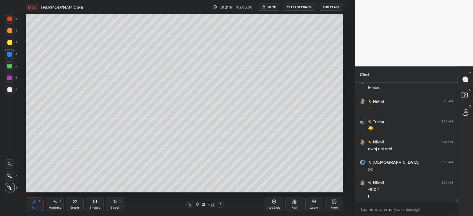
click at [221, 204] on icon at bounding box center [220, 204] width 5 height 5
click at [219, 205] on icon at bounding box center [220, 204] width 5 height 5
click at [218, 205] on icon at bounding box center [220, 204] width 5 height 5
click at [220, 206] on icon at bounding box center [220, 204] width 5 height 5
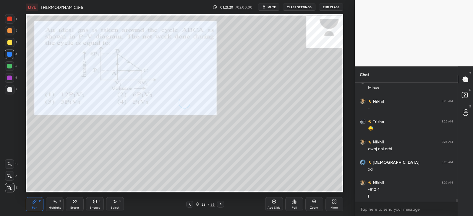
scroll to position [4494, 0]
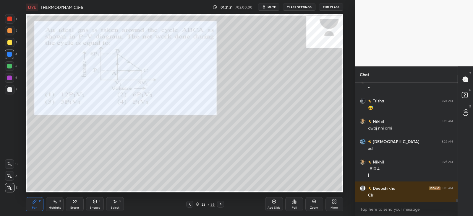
click at [192, 204] on div at bounding box center [189, 204] width 7 height 7
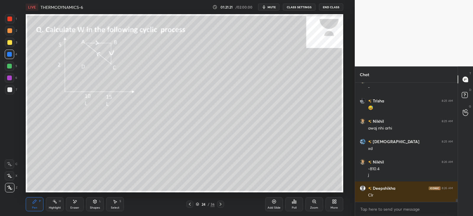
click at [192, 205] on div at bounding box center [189, 204] width 7 height 7
click at [192, 206] on div at bounding box center [189, 204] width 7 height 7
click at [277, 204] on div "Add Slide" at bounding box center [274, 204] width 18 height 14
click at [9, 91] on div at bounding box center [9, 89] width 5 height 5
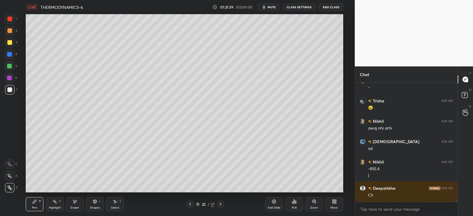
click at [97, 204] on div "Shapes L" at bounding box center [95, 204] width 18 height 14
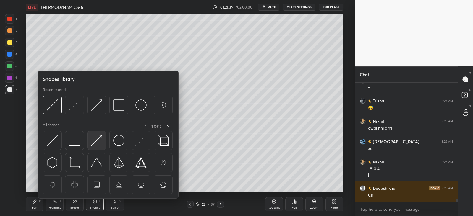
click at [100, 143] on img at bounding box center [96, 140] width 11 height 11
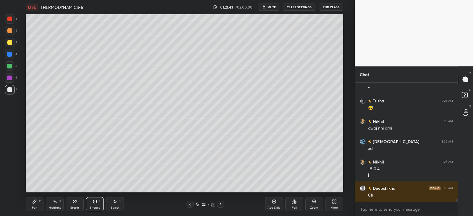
click at [32, 203] on div "Pen P" at bounding box center [35, 204] width 18 height 14
click at [95, 204] on div "Shapes L" at bounding box center [95, 204] width 18 height 14
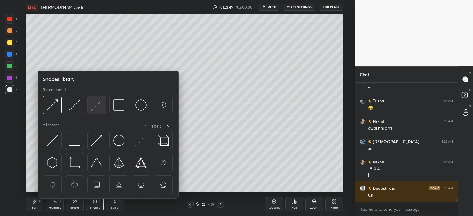
click at [97, 106] on img at bounding box center [96, 105] width 11 height 11
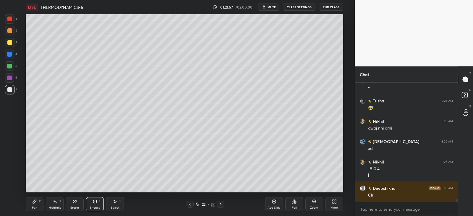
click at [94, 204] on icon at bounding box center [94, 201] width 5 height 5
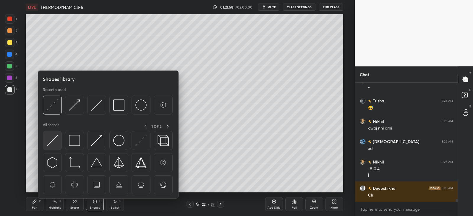
click at [53, 141] on img at bounding box center [52, 140] width 11 height 11
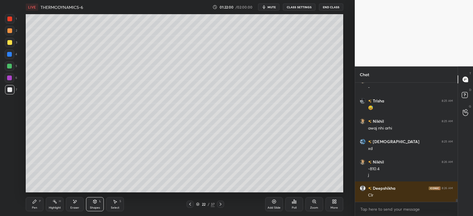
scroll to position [4514, 0]
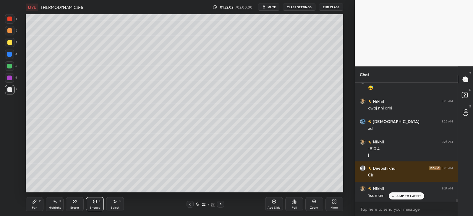
click at [32, 205] on div "Pen P" at bounding box center [35, 204] width 18 height 14
click at [53, 201] on circle at bounding box center [53, 201] width 1 height 1
click at [9, 185] on icon at bounding box center [9, 187] width 5 height 5
click at [11, 63] on div at bounding box center [9, 65] width 9 height 9
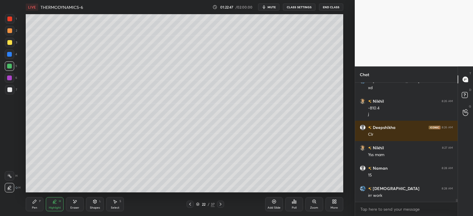
scroll to position [4575, 0]
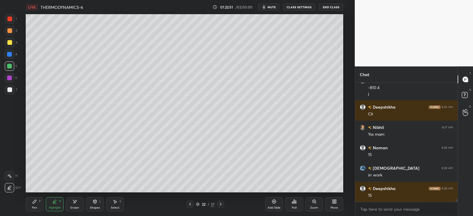
click at [32, 204] on icon at bounding box center [34, 201] width 5 height 5
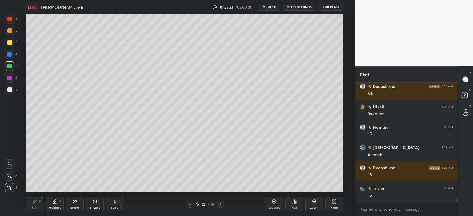
click at [10, 89] on div at bounding box center [9, 89] width 5 height 5
click at [115, 206] on div "Select" at bounding box center [115, 207] width 9 height 3
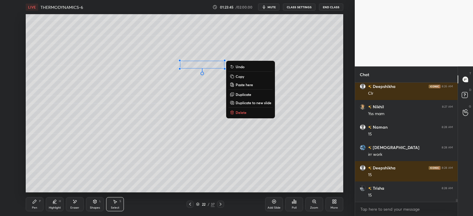
click at [35, 202] on icon at bounding box center [34, 201] width 5 height 5
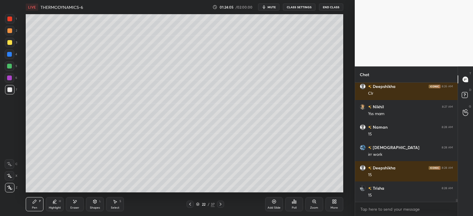
click at [38, 204] on div "Pen P" at bounding box center [35, 204] width 18 height 14
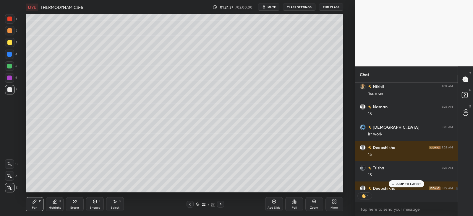
scroll to position [105, 100]
click at [398, 185] on p "JUMP TO LATEST" at bounding box center [408, 184] width 25 height 4
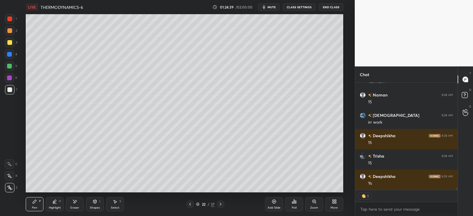
click at [190, 205] on icon at bounding box center [190, 204] width 2 height 3
click at [190, 205] on icon at bounding box center [190, 204] width 5 height 5
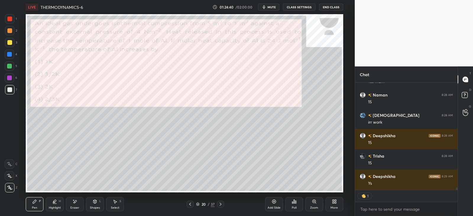
click at [190, 206] on icon at bounding box center [190, 204] width 5 height 5
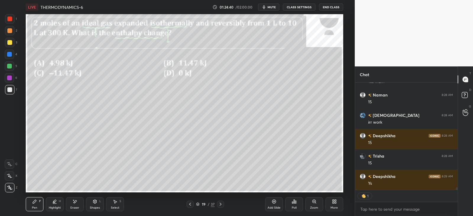
click at [190, 206] on icon at bounding box center [190, 204] width 5 height 5
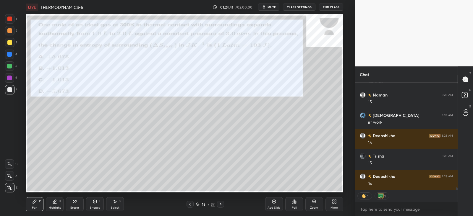
click at [191, 206] on icon at bounding box center [190, 204] width 5 height 5
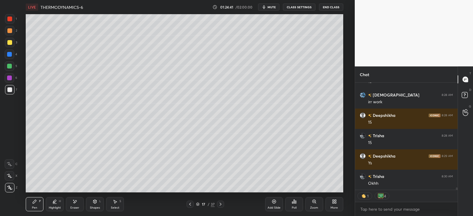
click at [191, 206] on icon at bounding box center [190, 204] width 5 height 5
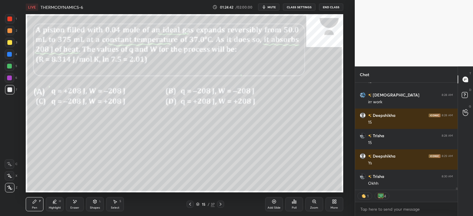
scroll to position [4669, 0]
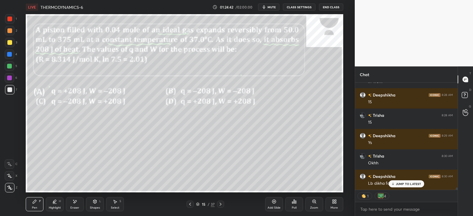
click at [190, 208] on div at bounding box center [189, 204] width 7 height 7
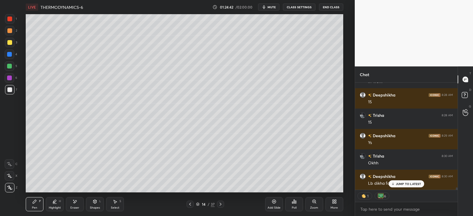
click at [191, 207] on div at bounding box center [189, 204] width 7 height 7
click at [222, 205] on icon at bounding box center [220, 204] width 5 height 5
click at [220, 205] on icon at bounding box center [220, 204] width 5 height 5
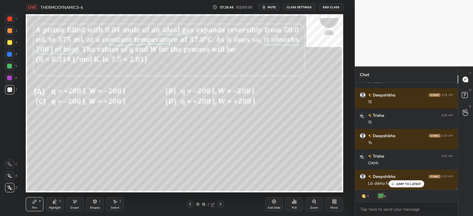
click at [219, 206] on icon at bounding box center [220, 204] width 5 height 5
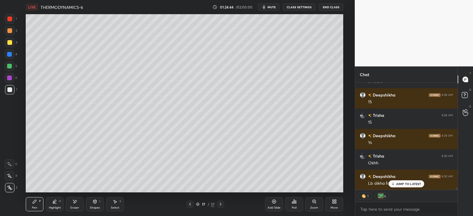
click at [219, 206] on icon at bounding box center [220, 204] width 5 height 5
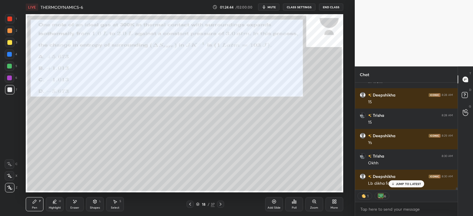
click at [219, 206] on icon at bounding box center [220, 204] width 5 height 5
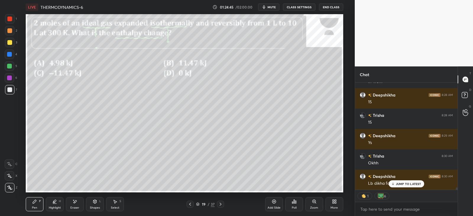
click at [219, 206] on icon at bounding box center [220, 204] width 5 height 5
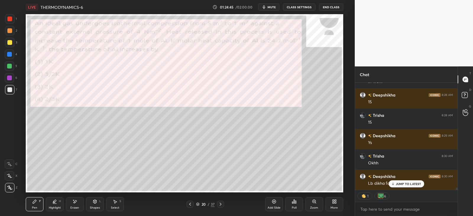
click at [219, 206] on icon at bounding box center [220, 204] width 5 height 5
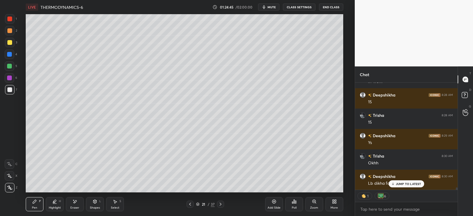
click at [219, 207] on div at bounding box center [220, 204] width 7 height 7
click at [219, 208] on div at bounding box center [220, 204] width 7 height 7
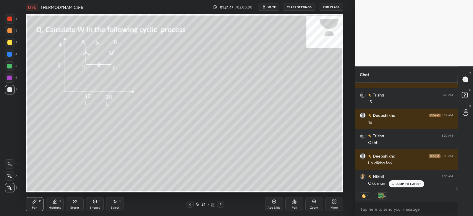
click at [191, 206] on icon at bounding box center [190, 204] width 2 height 3
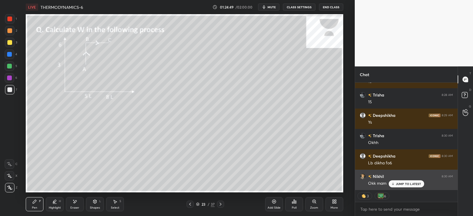
click at [409, 184] on p "JUMP TO LATEST" at bounding box center [408, 184] width 25 height 4
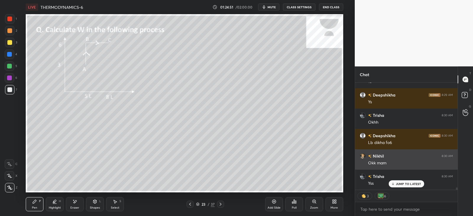
scroll to position [4730, 0]
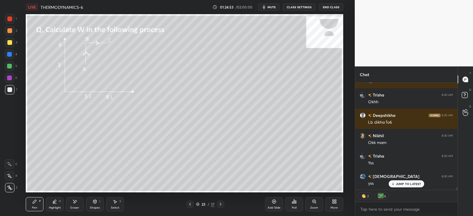
click at [220, 205] on icon at bounding box center [220, 204] width 2 height 3
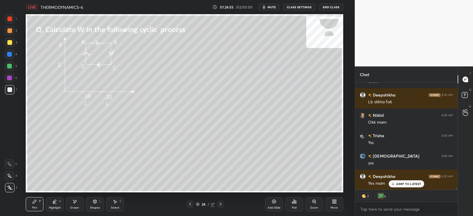
click at [220, 204] on icon at bounding box center [220, 204] width 2 height 3
click at [219, 205] on icon at bounding box center [220, 204] width 5 height 5
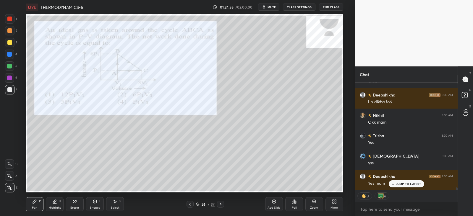
click at [221, 206] on icon at bounding box center [220, 204] width 5 height 5
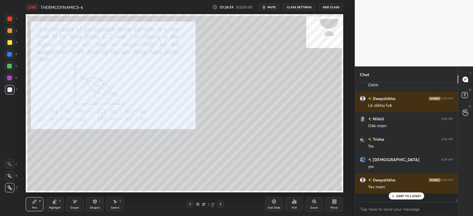
scroll to position [117, 100]
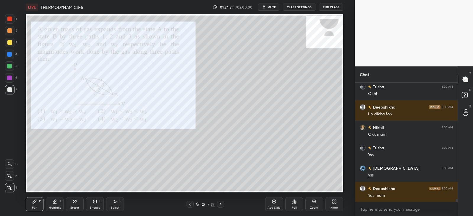
click at [222, 204] on icon at bounding box center [220, 204] width 5 height 5
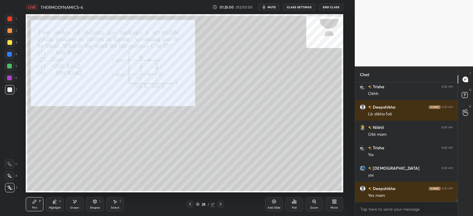
click at [219, 205] on icon at bounding box center [220, 204] width 5 height 5
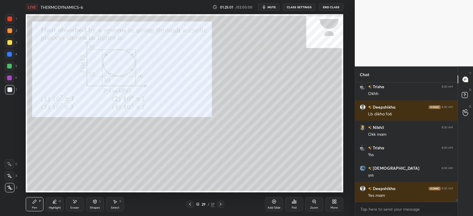
click at [220, 205] on icon at bounding box center [220, 204] width 2 height 3
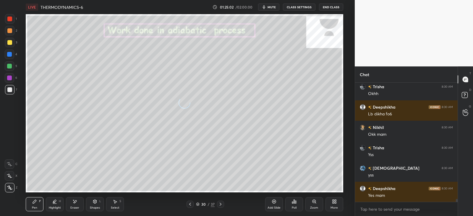
click at [219, 206] on icon at bounding box center [220, 204] width 5 height 5
click at [221, 206] on icon at bounding box center [220, 204] width 5 height 5
click at [190, 203] on icon at bounding box center [190, 204] width 2 height 3
click at [189, 204] on icon at bounding box center [190, 204] width 5 height 5
click at [189, 204] on icon at bounding box center [190, 204] width 2 height 3
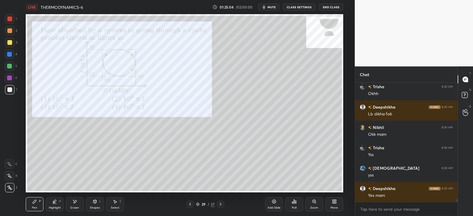
click at [189, 204] on icon at bounding box center [190, 204] width 2 height 3
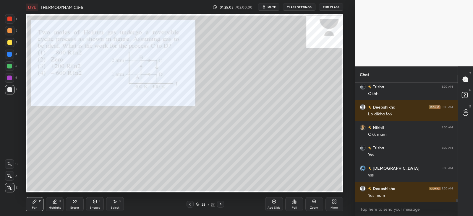
click at [190, 204] on icon at bounding box center [190, 204] width 5 height 5
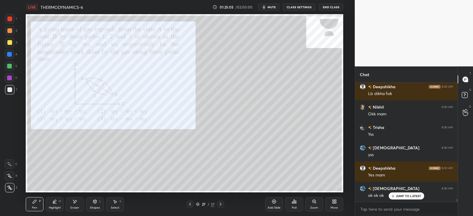
click at [190, 205] on icon at bounding box center [190, 204] width 2 height 3
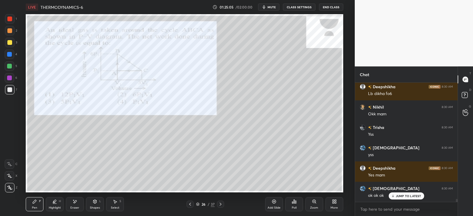
click at [190, 205] on icon at bounding box center [190, 204] width 5 height 5
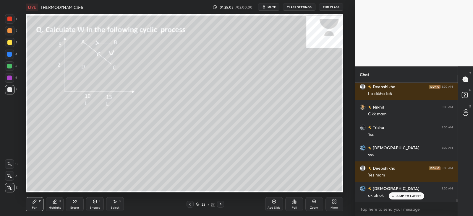
click at [191, 204] on icon at bounding box center [190, 204] width 5 height 5
click at [192, 204] on icon at bounding box center [190, 204] width 5 height 5
click at [218, 203] on icon at bounding box center [220, 204] width 5 height 5
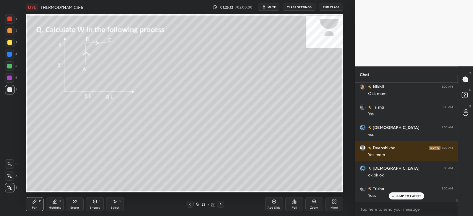
scroll to position [4800, 0]
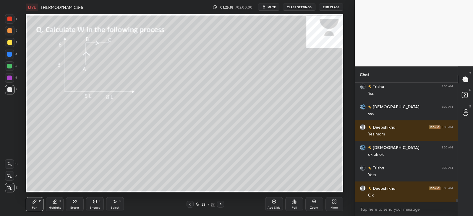
click at [55, 205] on div "Highlight H" at bounding box center [55, 204] width 18 height 14
click at [73, 202] on icon at bounding box center [74, 201] width 5 height 5
click at [33, 202] on icon at bounding box center [35, 202] width 4 height 4
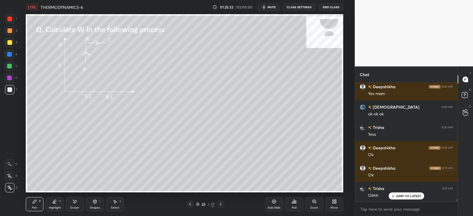
scroll to position [4860, 0]
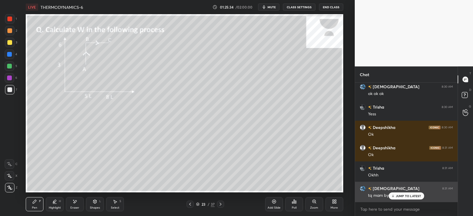
click at [398, 195] on p "JUMP TO LATEST" at bounding box center [408, 196] width 25 height 4
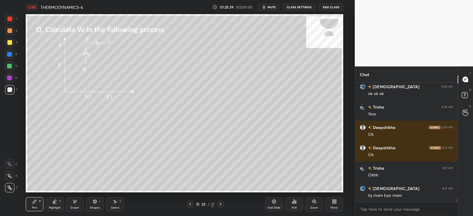
click at [327, 6] on button "End Class" at bounding box center [331, 7] width 24 height 7
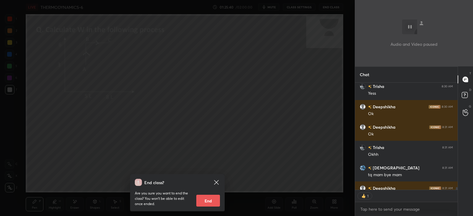
scroll to position [2, 2]
click at [212, 201] on button "End" at bounding box center [208, 201] width 24 height 12
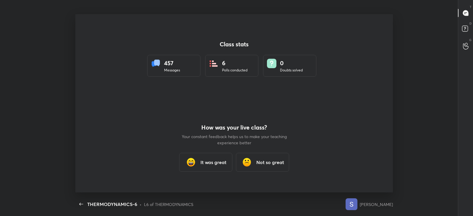
scroll to position [0, 0]
type textarea "x"
